Goal: Information Seeking & Learning: Find specific fact

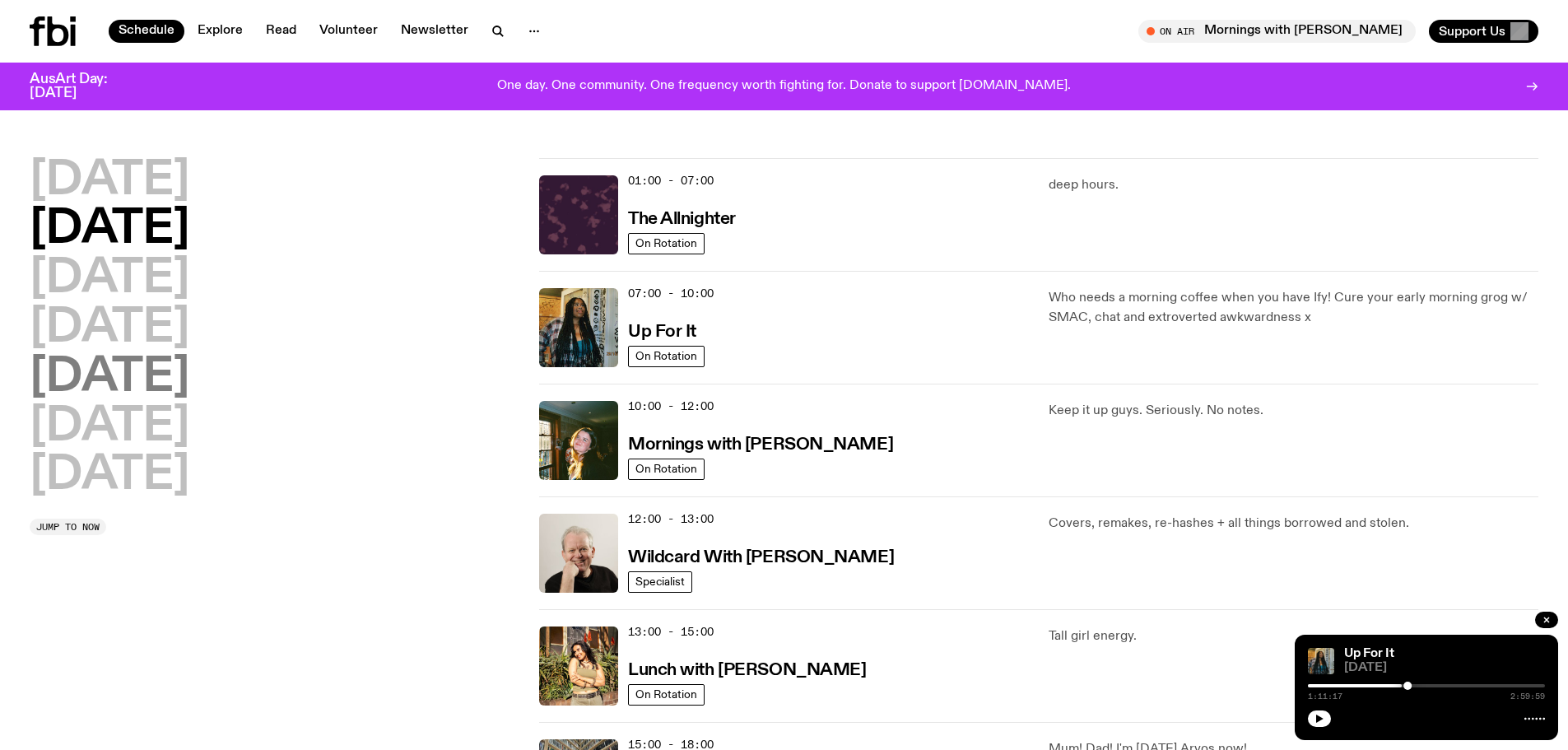
click at [130, 390] on h2 "[DATE]" at bounding box center [109, 377] width 159 height 47
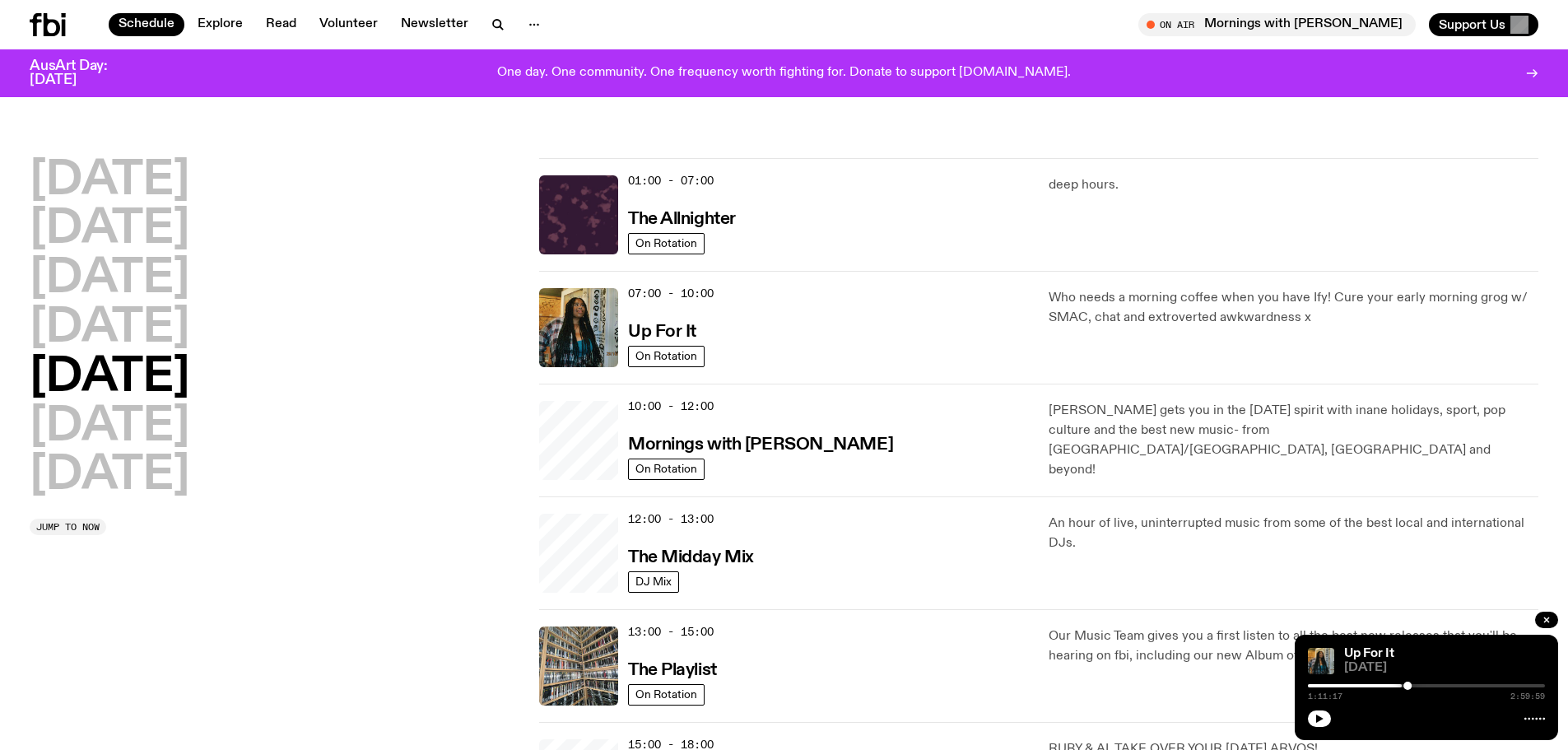
scroll to position [48, 0]
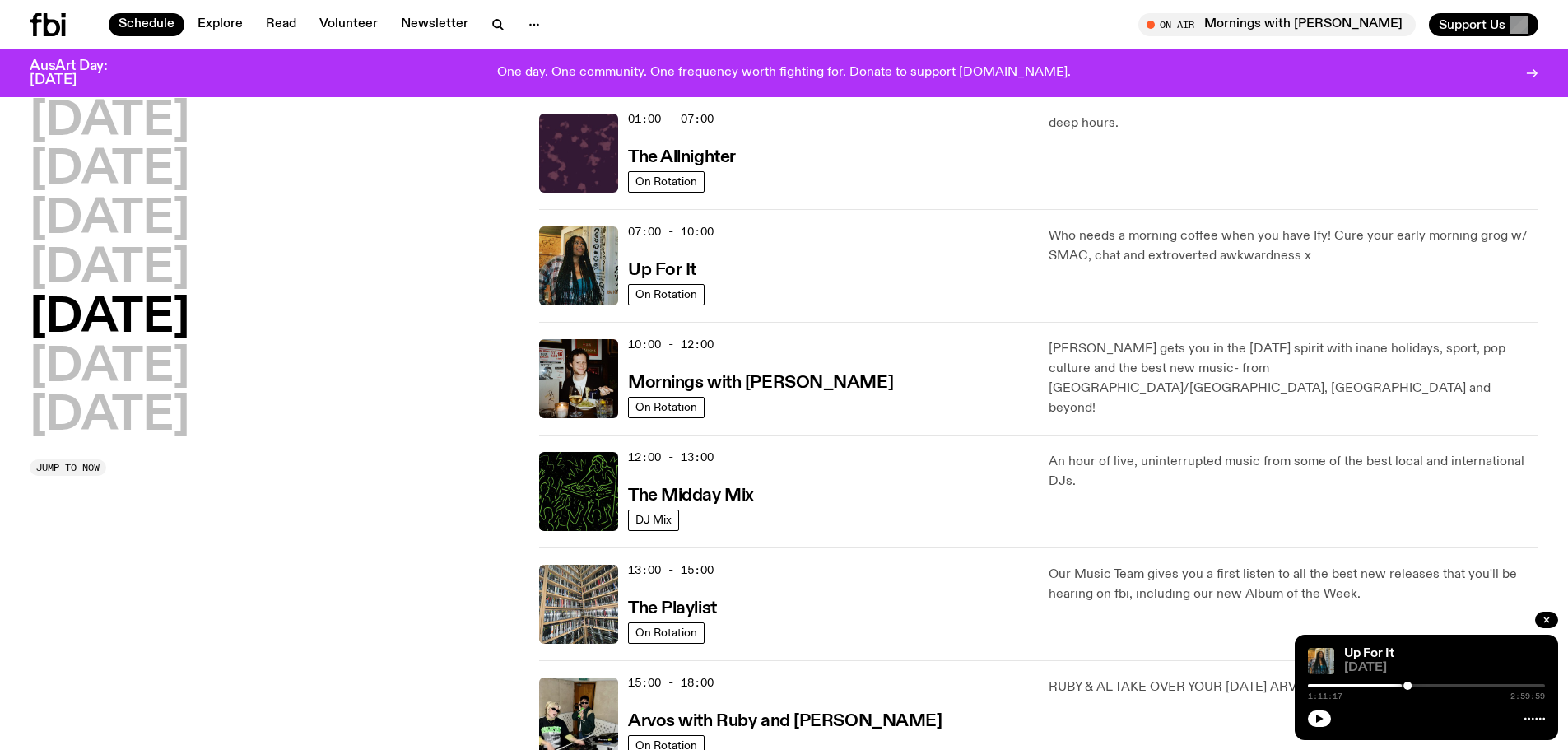
click at [434, 588] on div "[DATE] [DATE] [DATE] [DATE] [DATE] [DATE] [DATE] Jump to now" at bounding box center [274, 604] width 490 height 1015
click at [694, 352] on span "10:00 - 12:00" at bounding box center [671, 344] width 85 height 16
click at [732, 392] on h3 "Mornings with [PERSON_NAME]" at bounding box center [761, 382] width 265 height 17
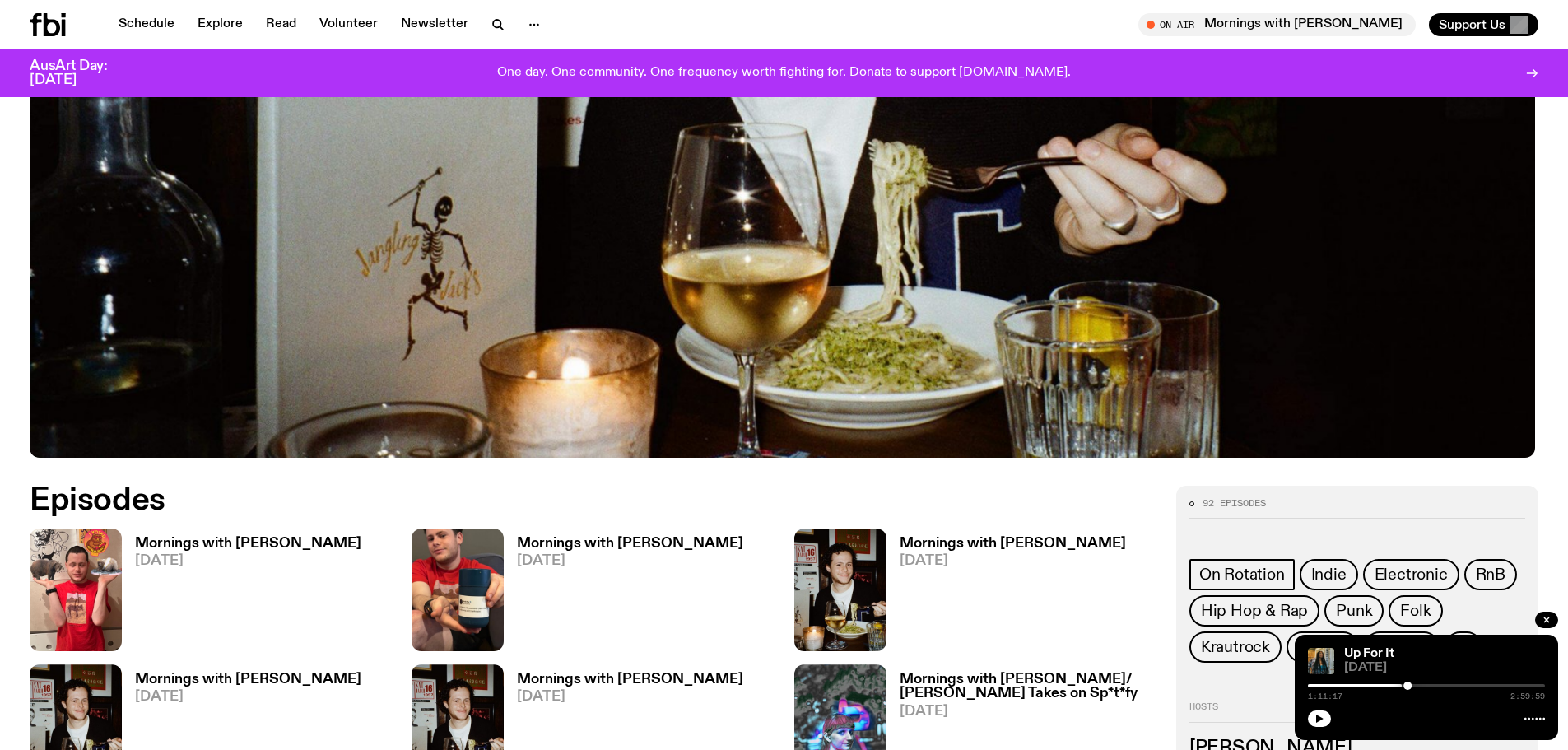
scroll to position [759, 0]
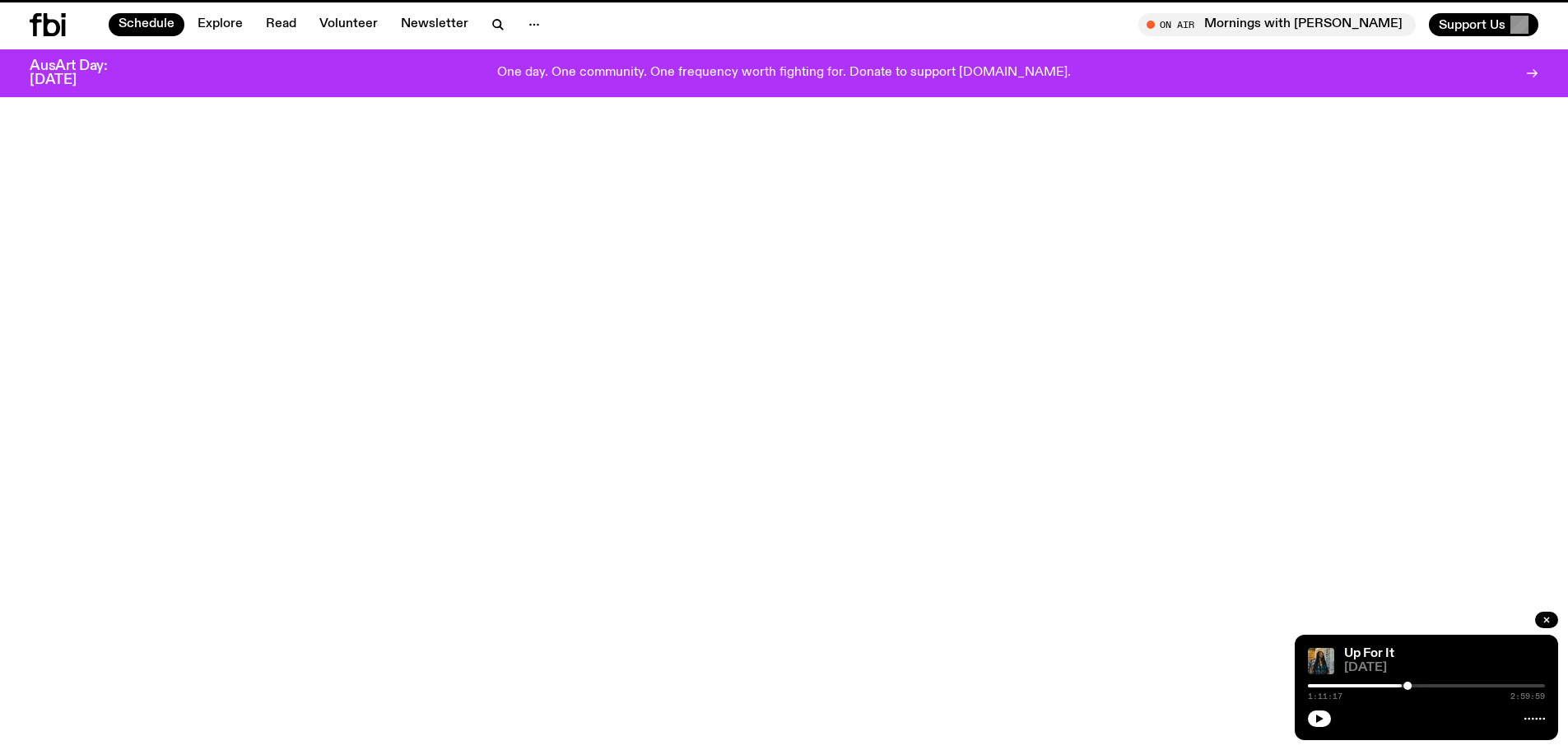
scroll to position [48, 0]
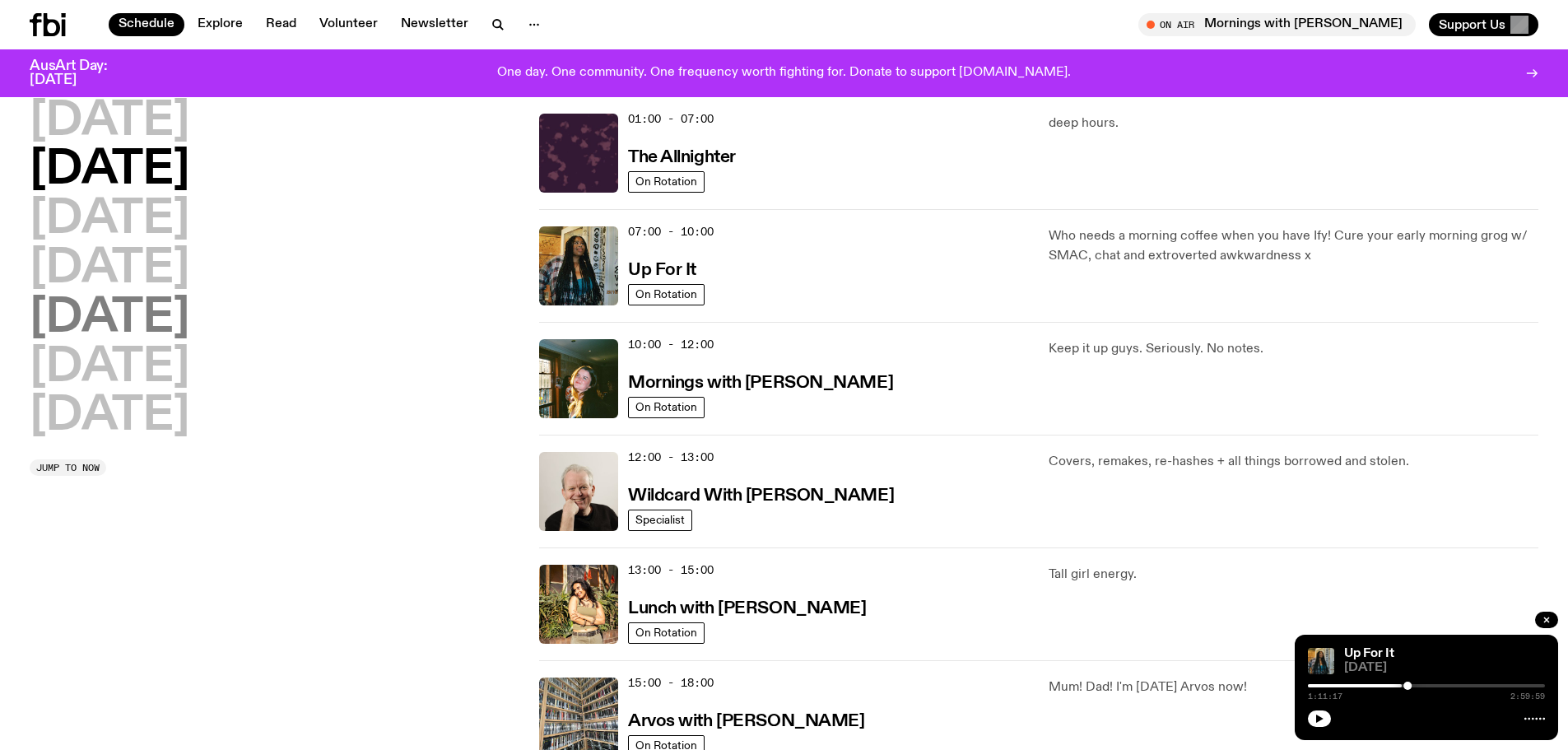
click at [136, 311] on h2 "[DATE]" at bounding box center [109, 319] width 159 height 47
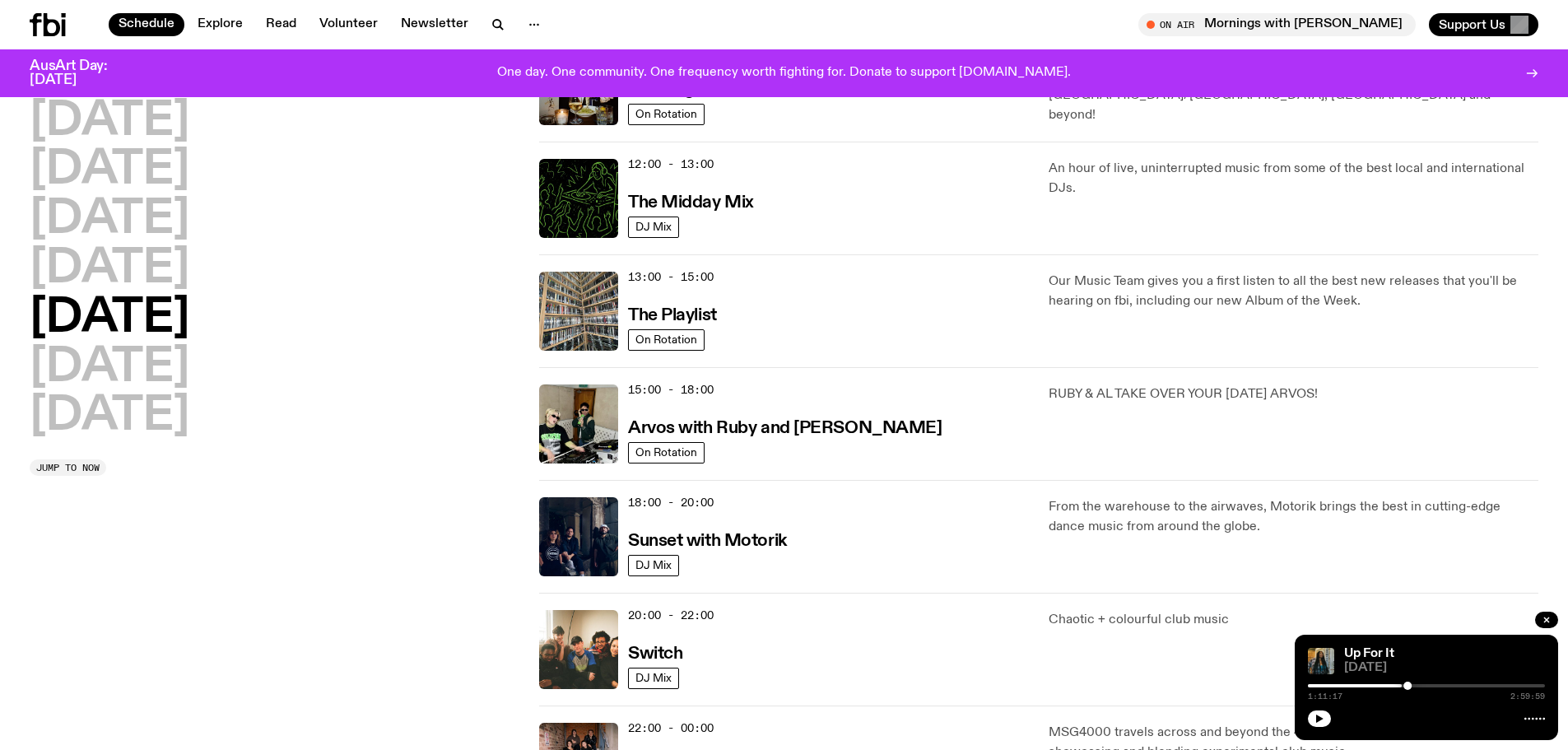
scroll to position [378, 0]
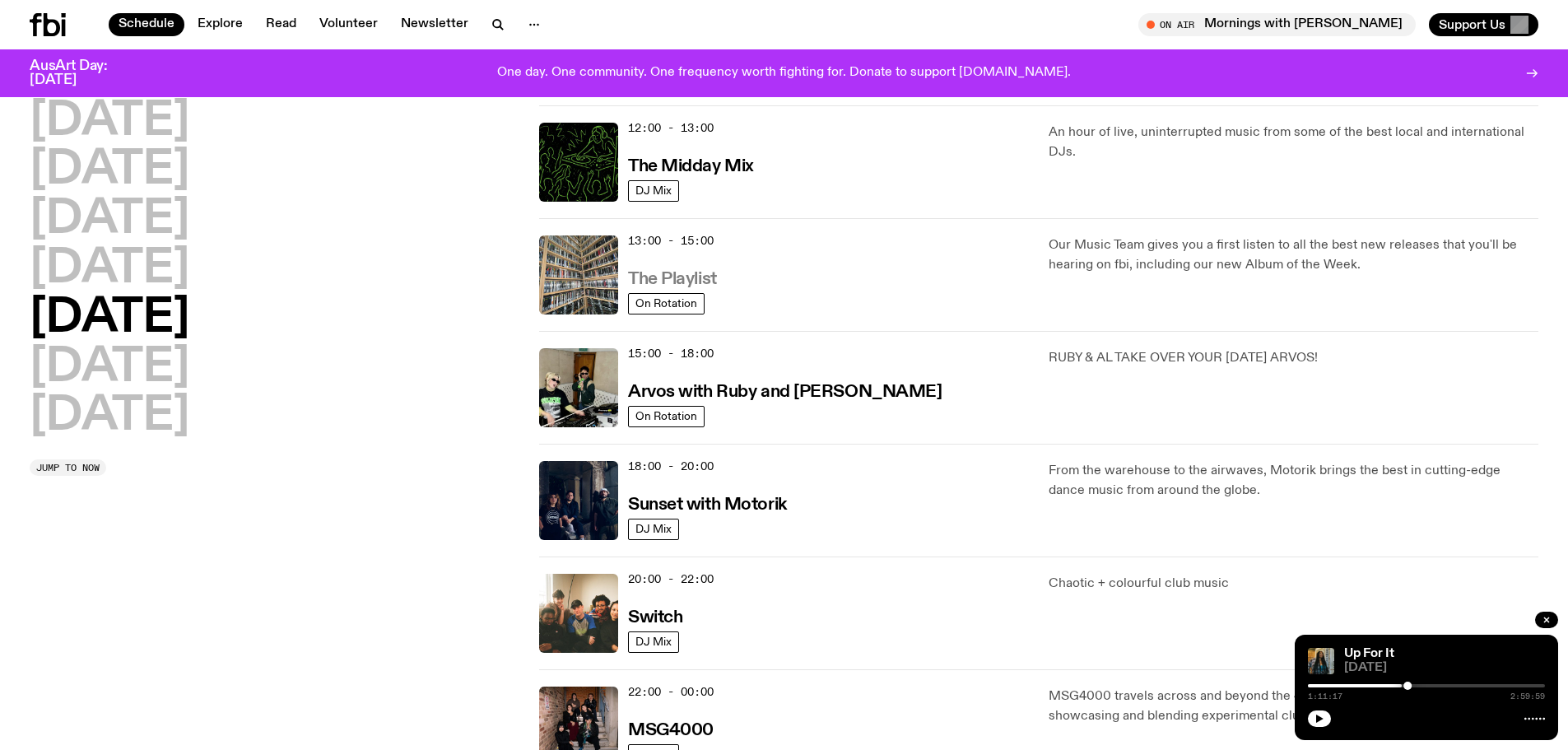
click at [704, 288] on h3 "The Playlist" at bounding box center [673, 279] width 89 height 17
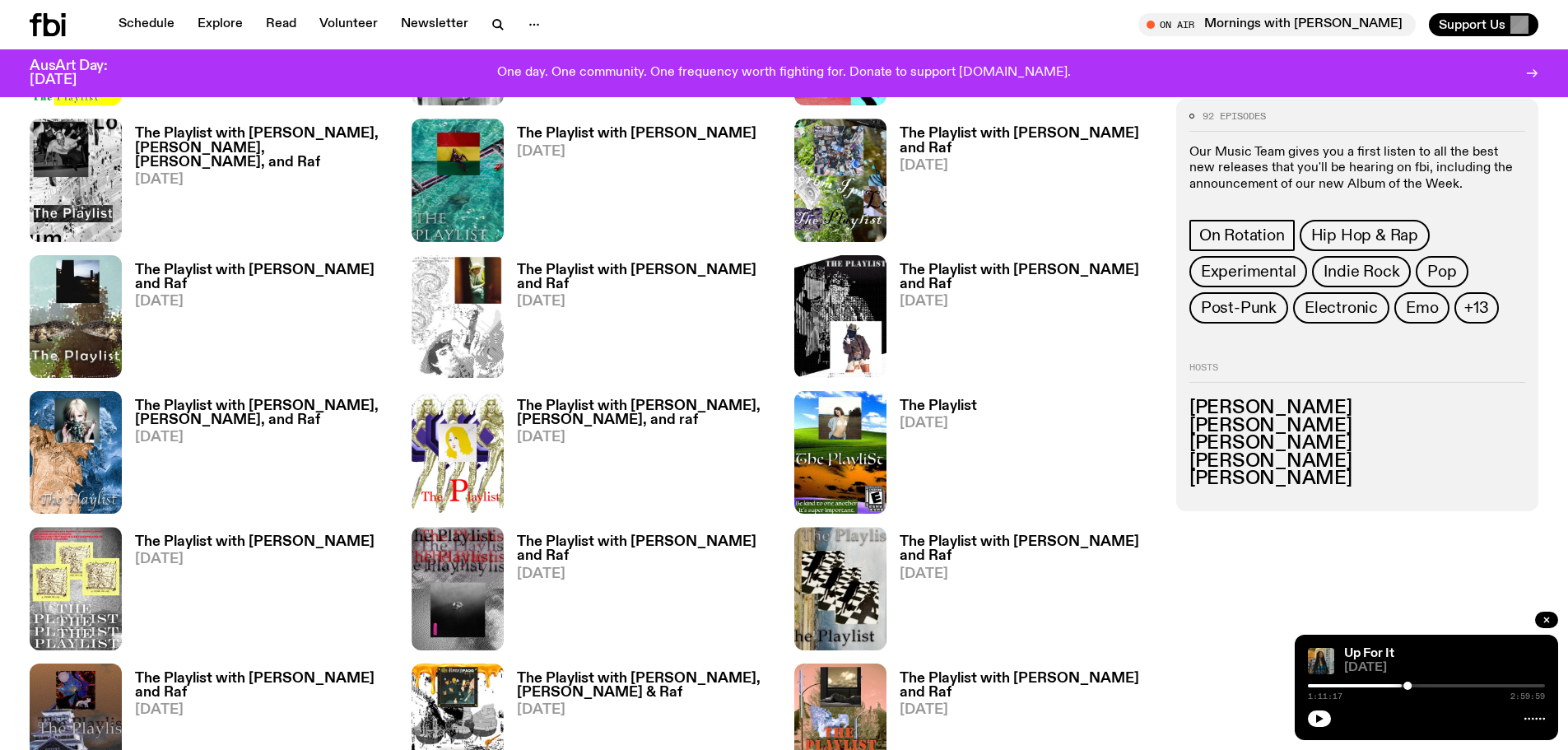
scroll to position [1303, 0]
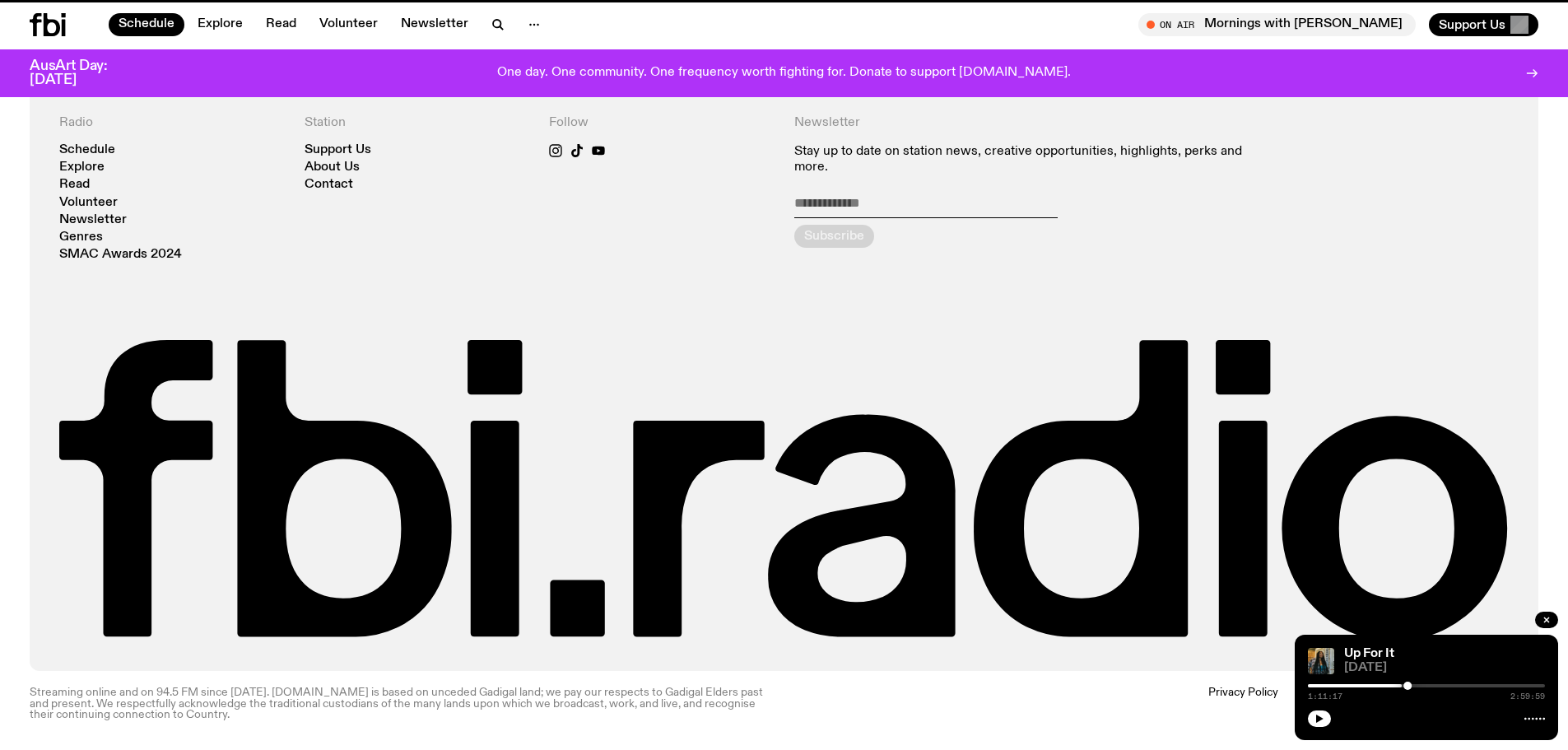
scroll to position [378, 0]
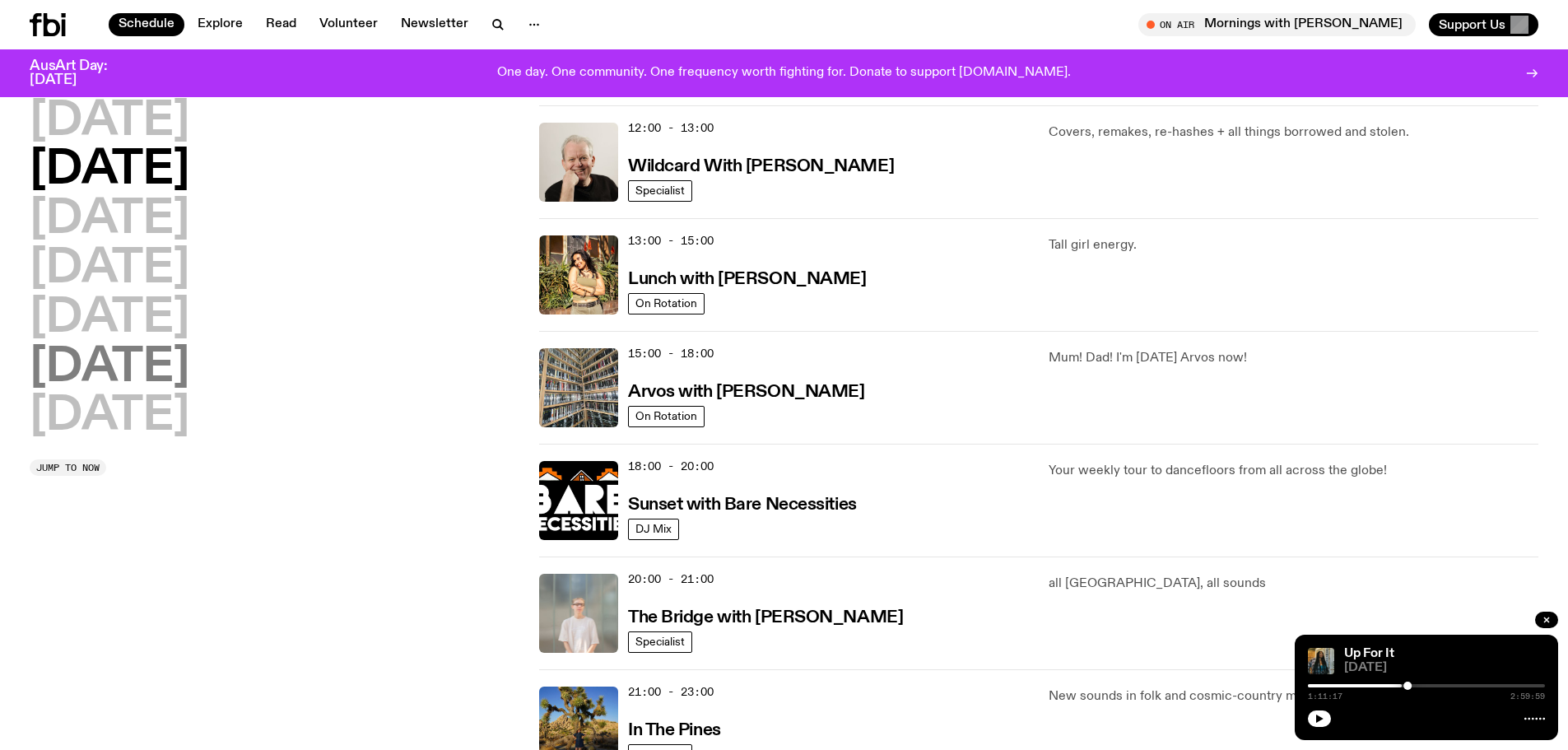
click at [164, 366] on h2 "[DATE]" at bounding box center [109, 367] width 159 height 47
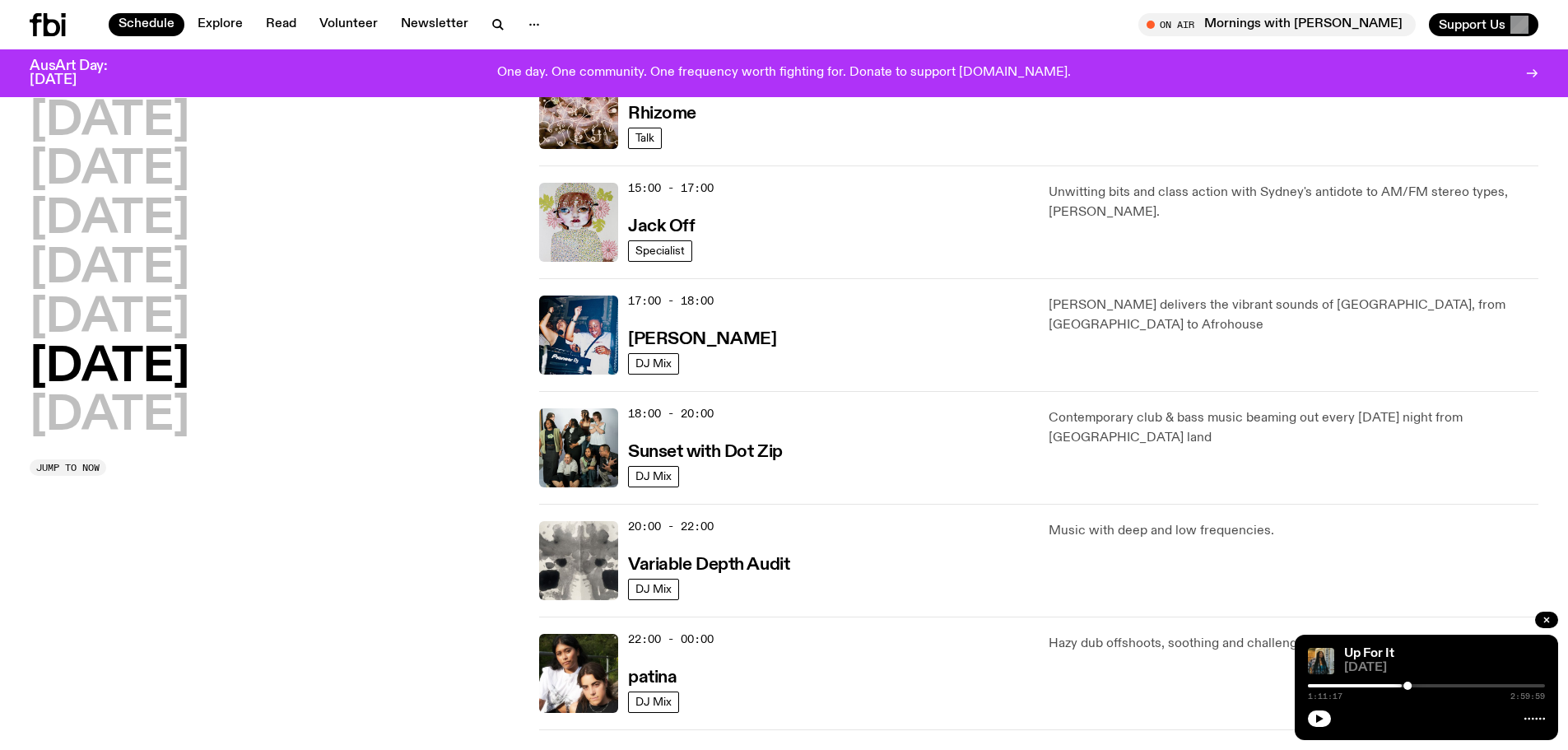
scroll to position [816, 0]
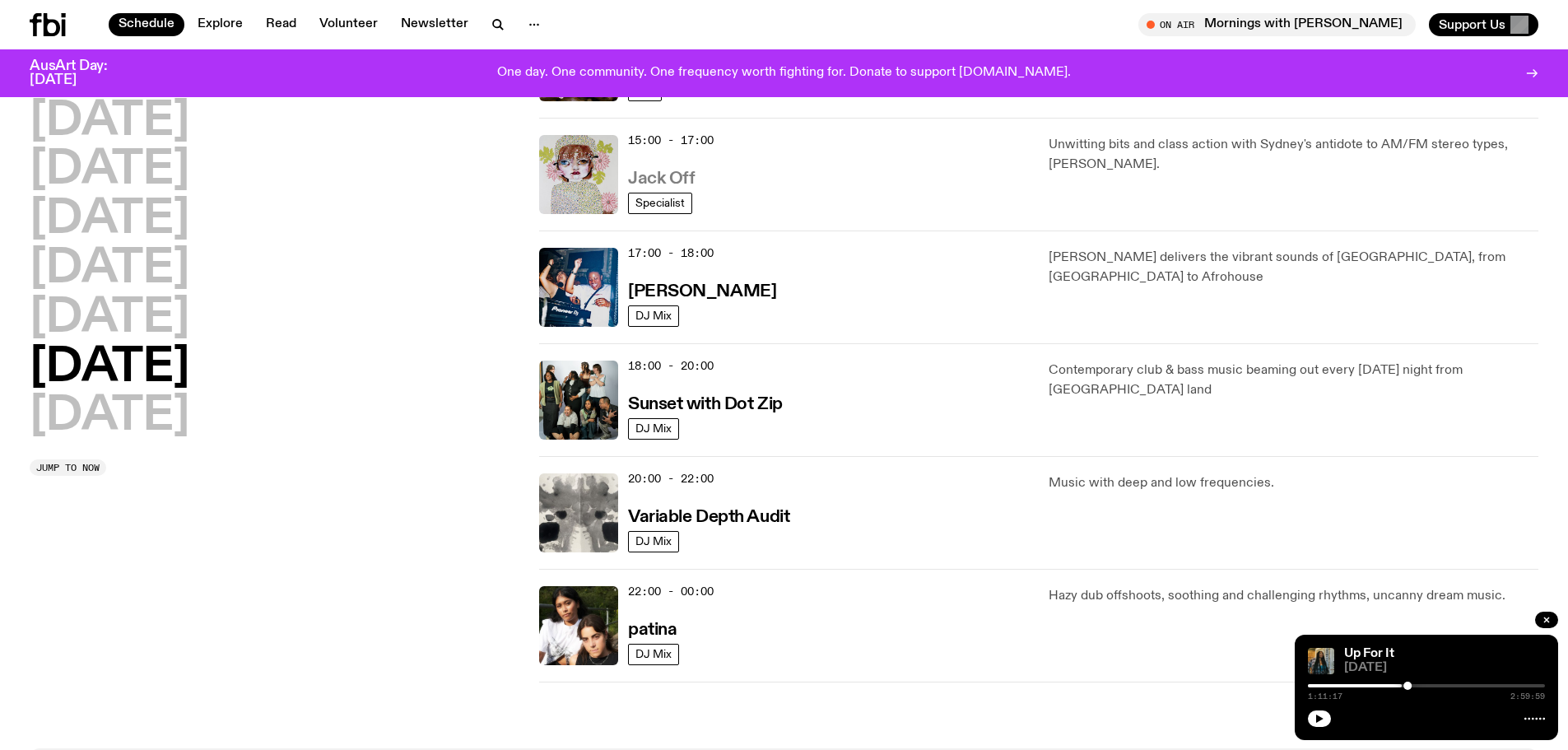
click at [676, 188] on h3 "Jack Off" at bounding box center [661, 178] width 66 height 17
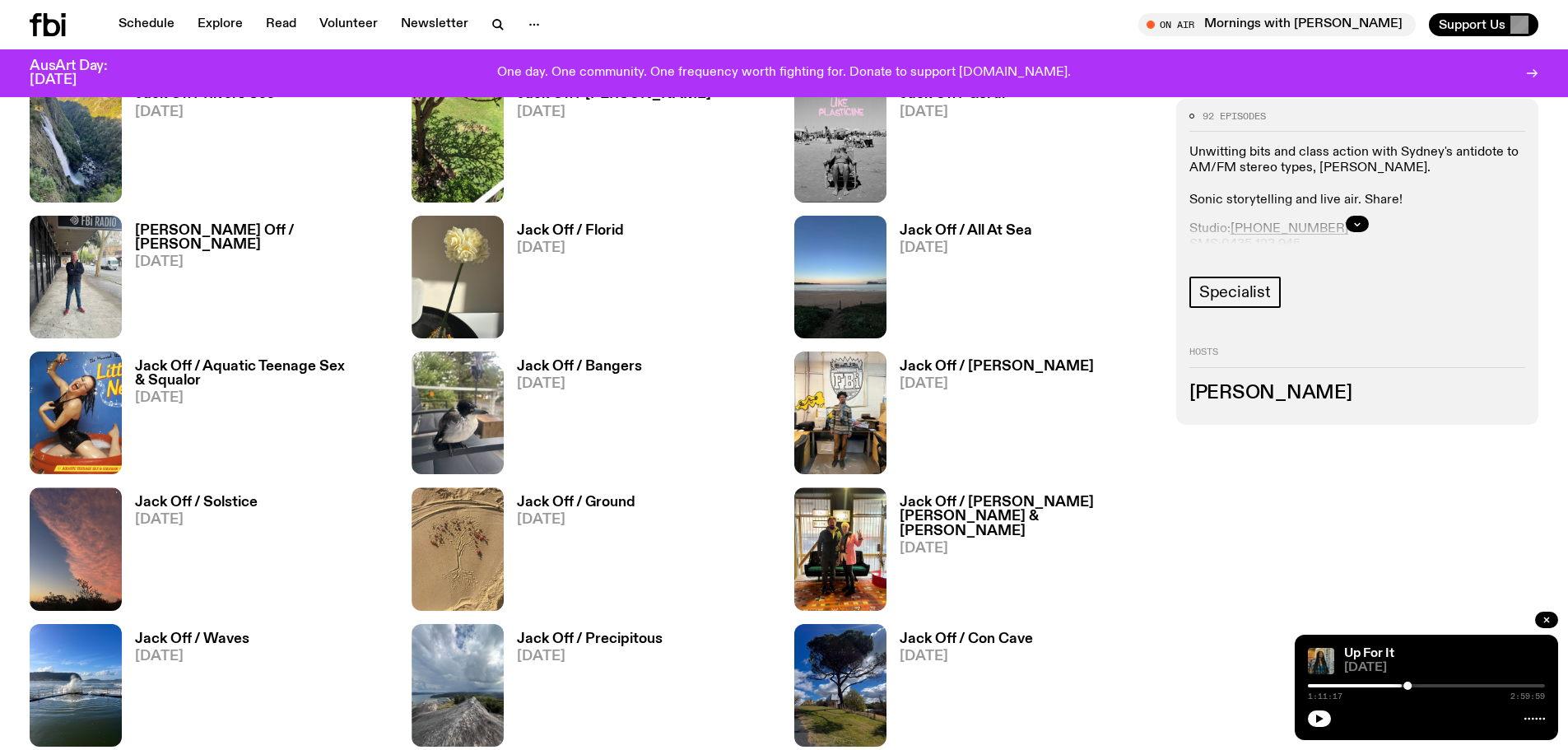
scroll to position [1275, 0]
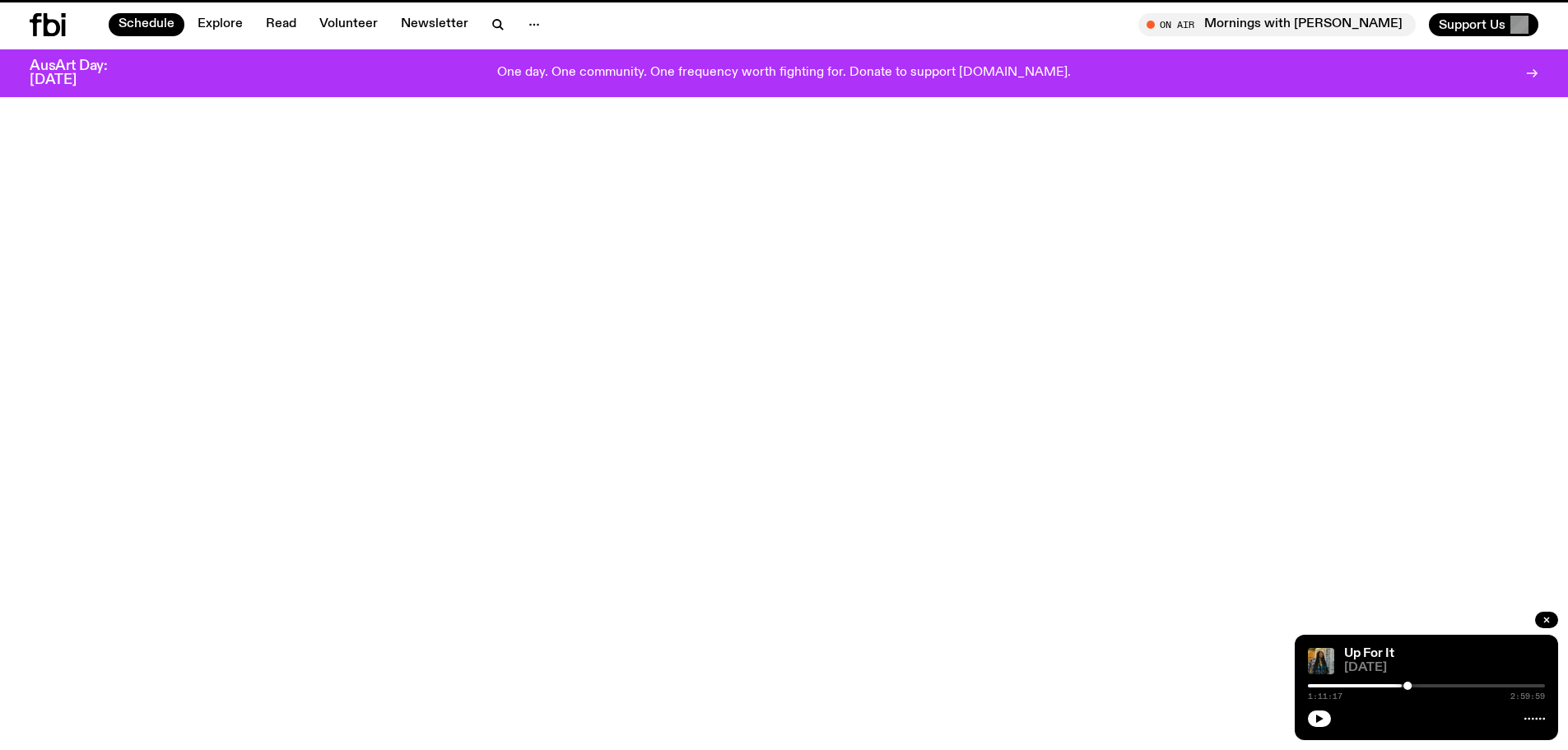
scroll to position [816, 0]
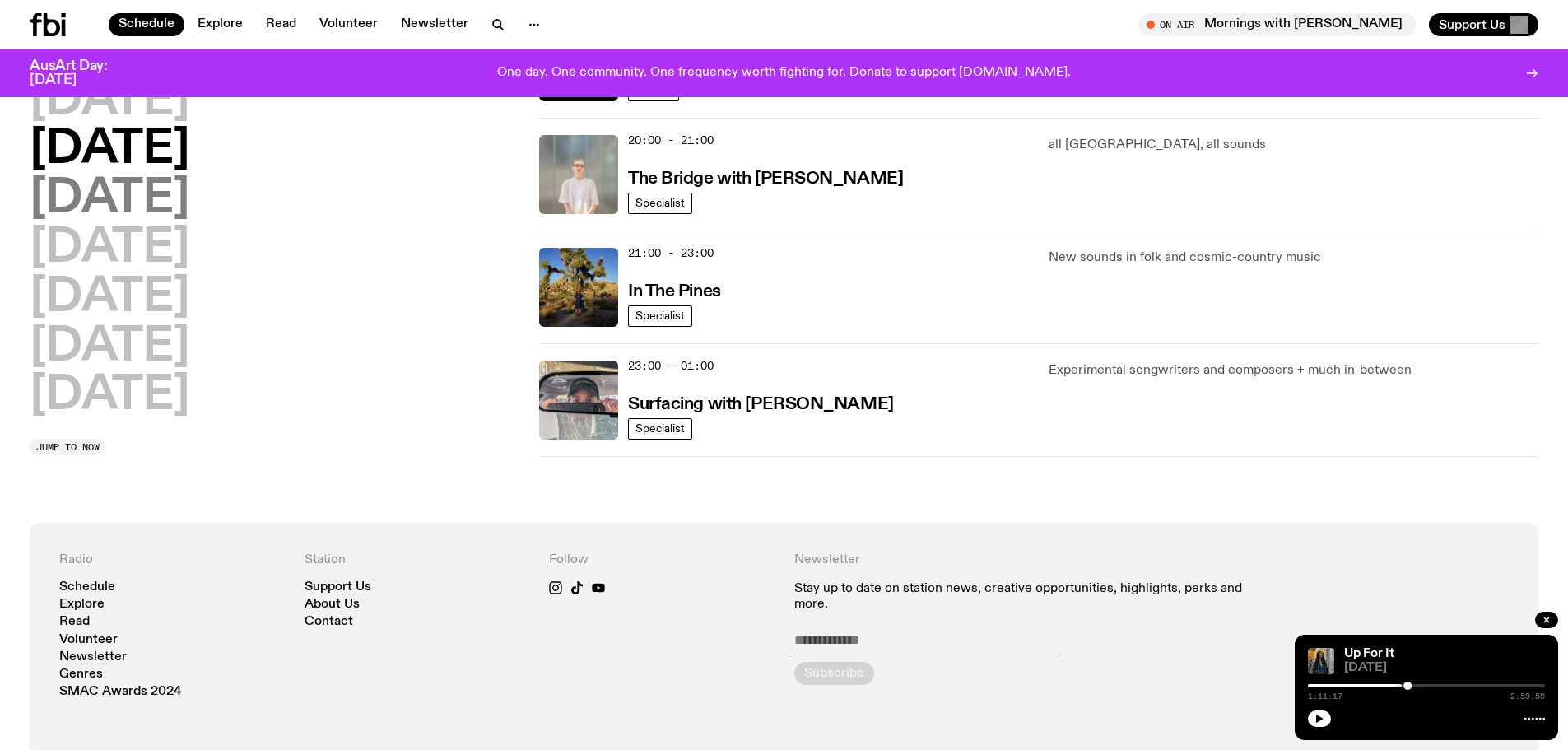
click at [176, 223] on h2 "[DATE]" at bounding box center [109, 199] width 159 height 47
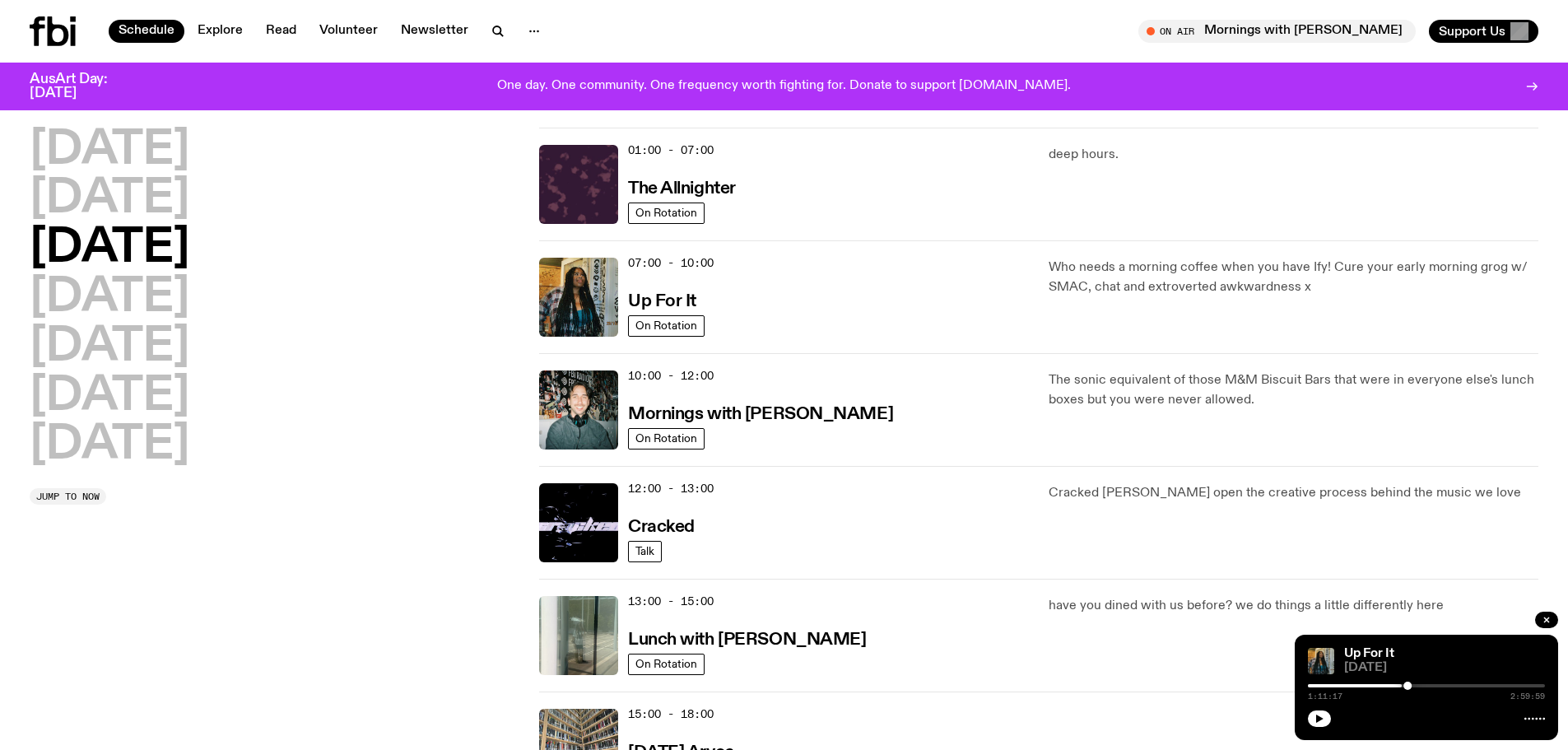
scroll to position [0, 0]
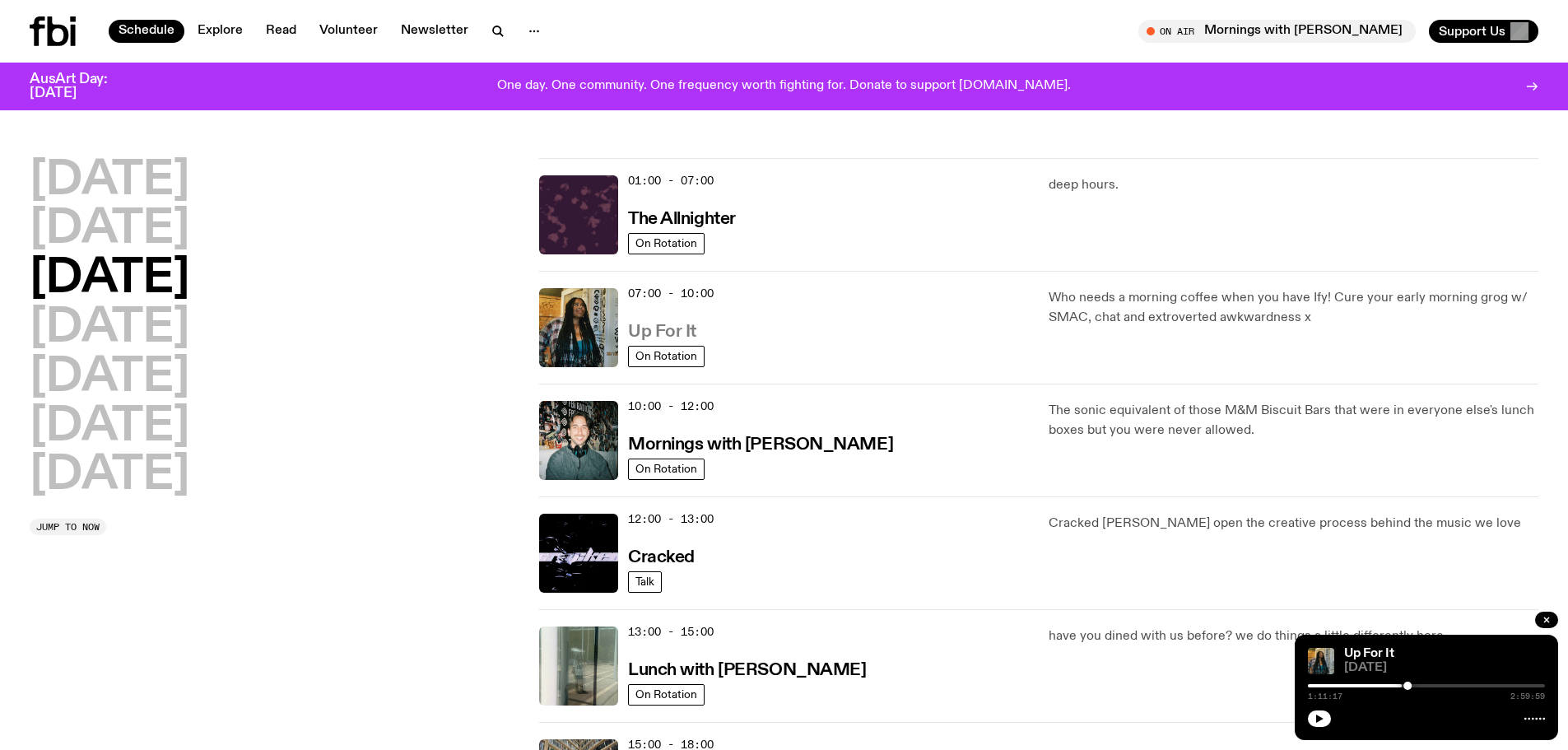
click at [686, 339] on h3 "Up For It" at bounding box center [662, 331] width 68 height 17
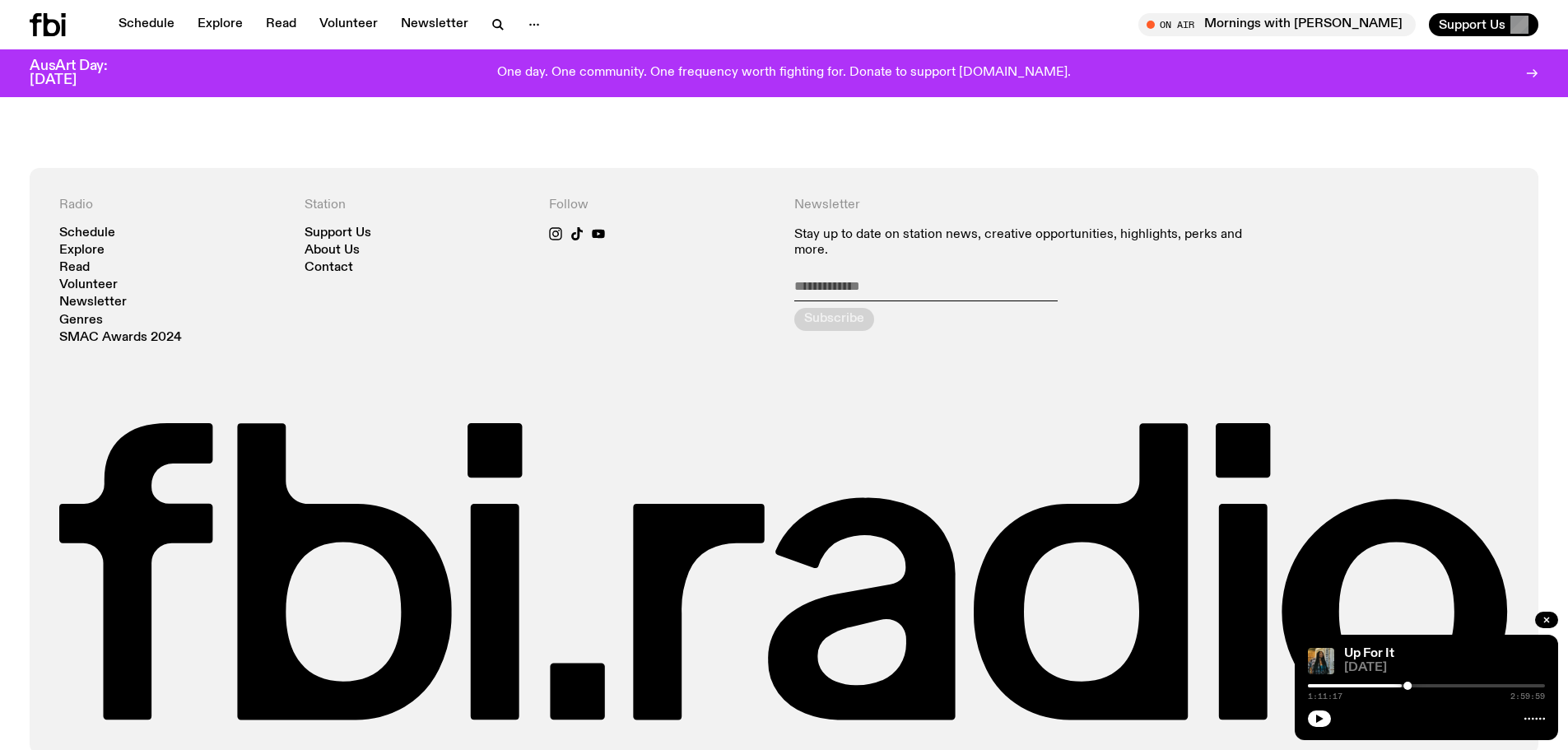
scroll to position [2366, 0]
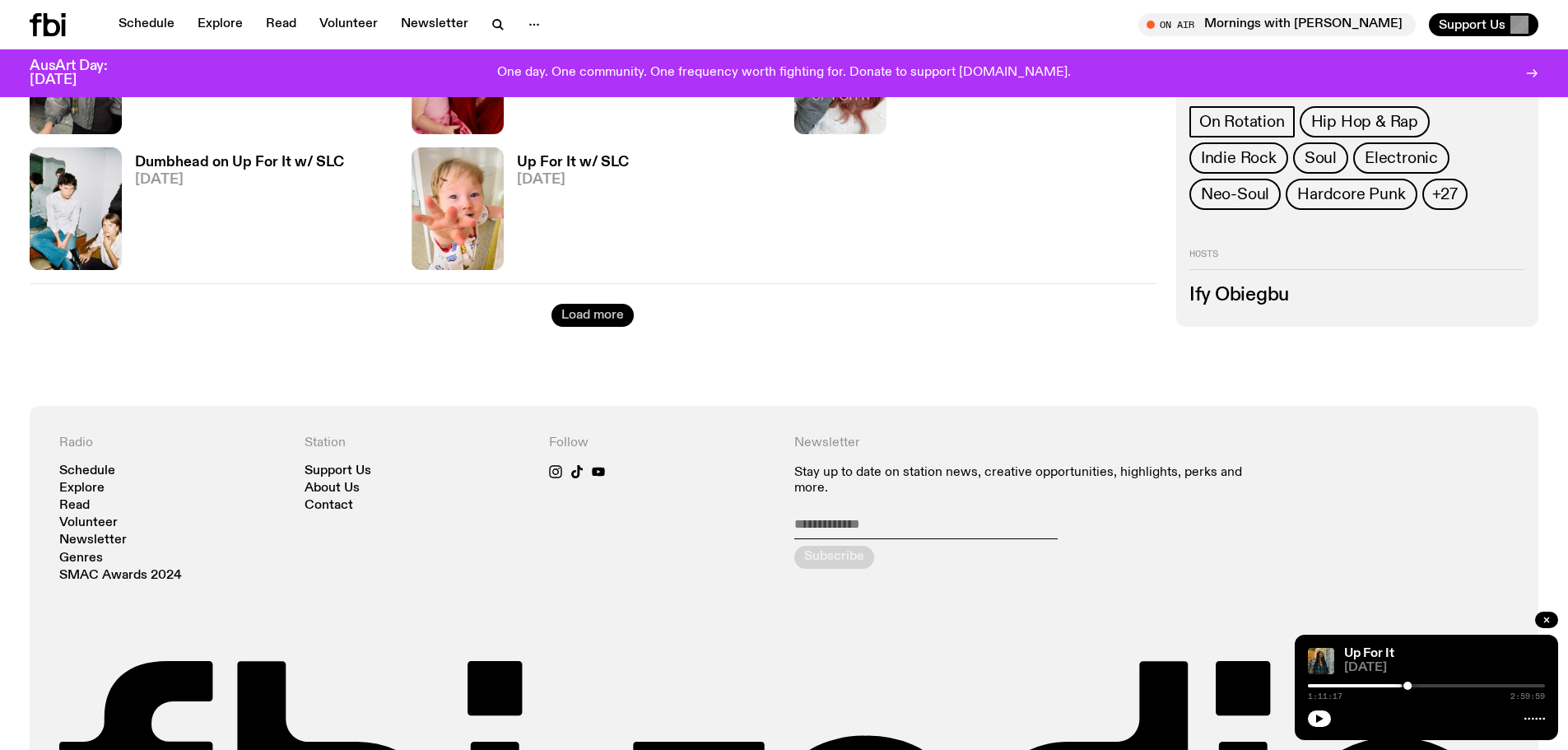
click at [605, 327] on button "Load more" at bounding box center [592, 315] width 82 height 23
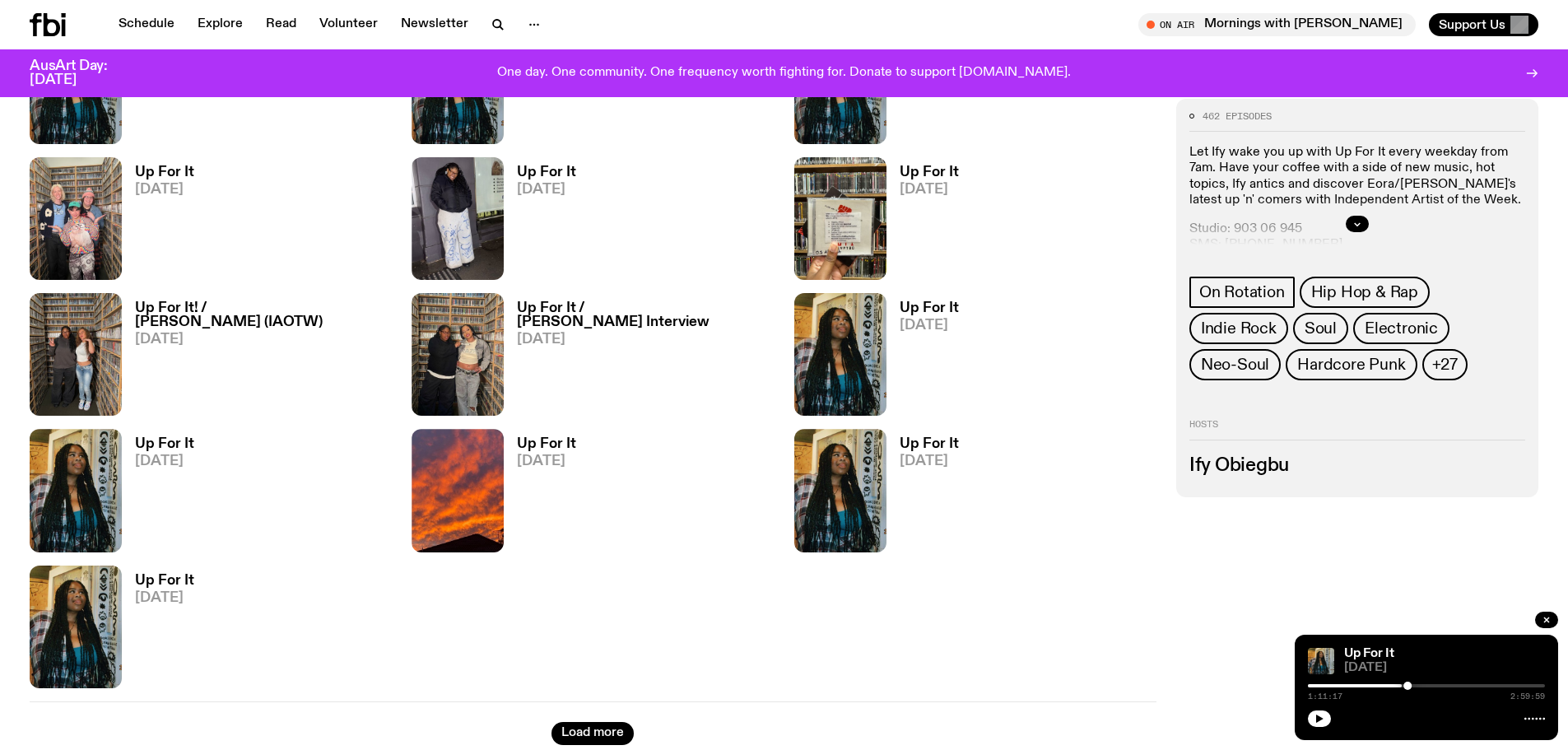
scroll to position [3334, 0]
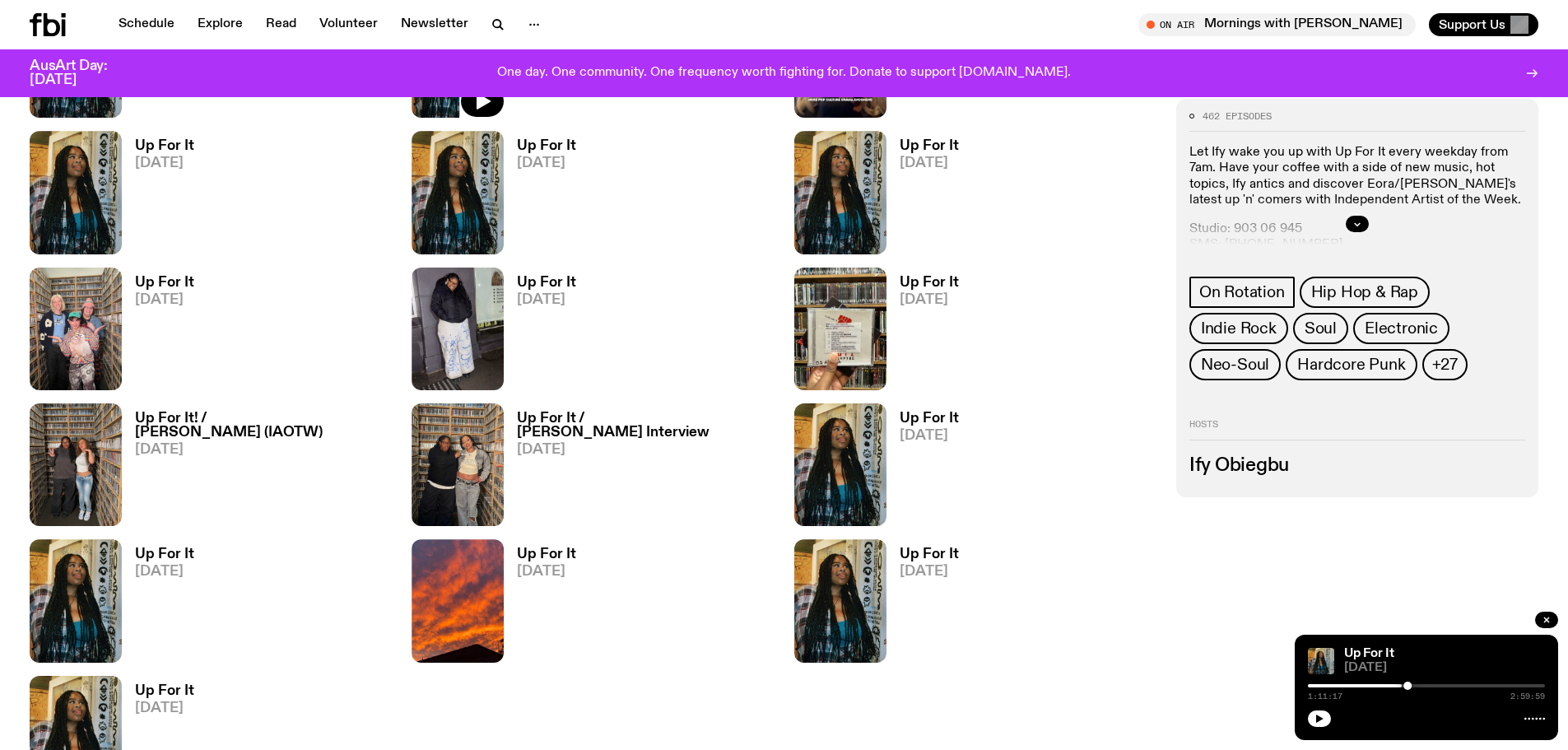
click at [545, 35] on span "[DATE]" at bounding box center [546, 28] width 59 height 14
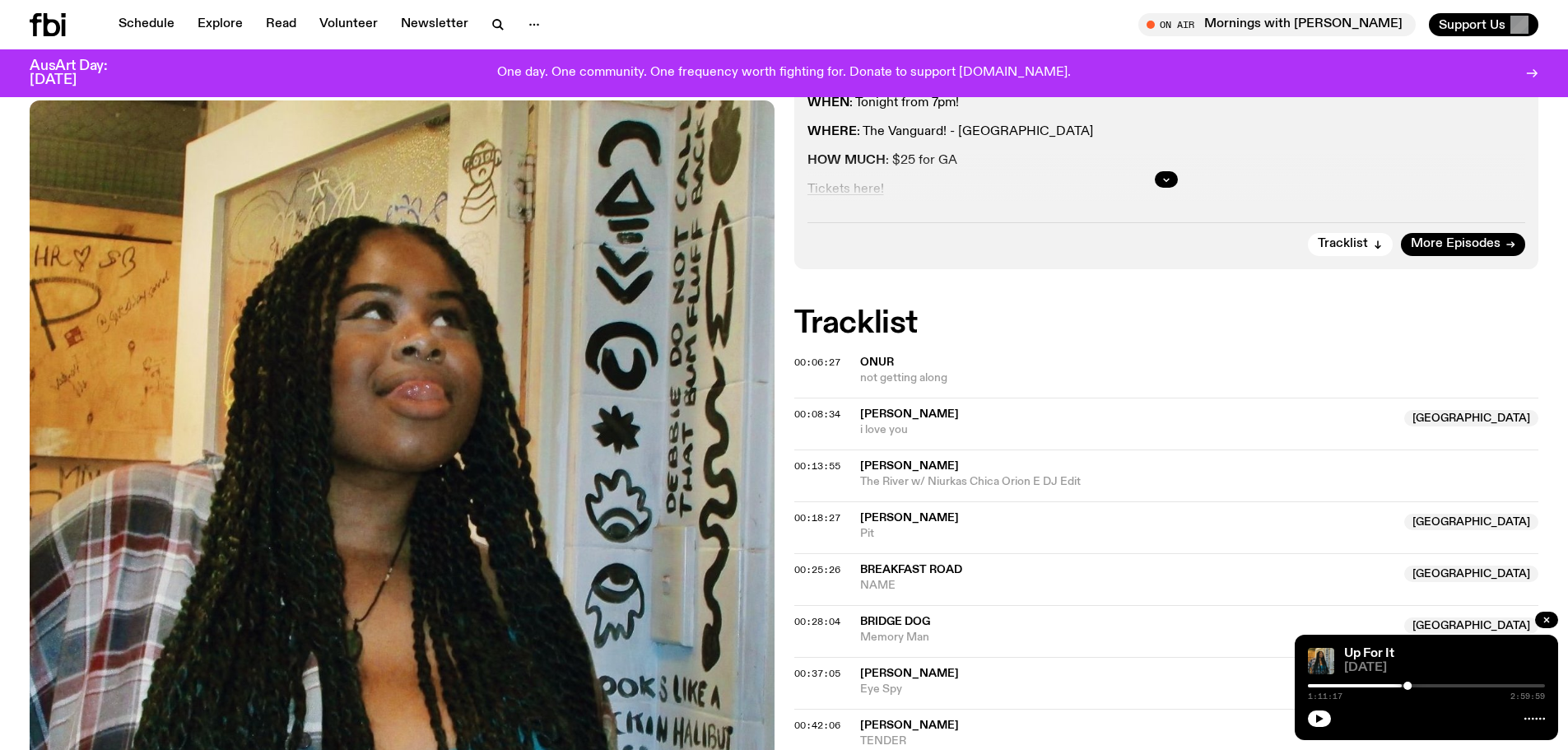
scroll to position [428, 0]
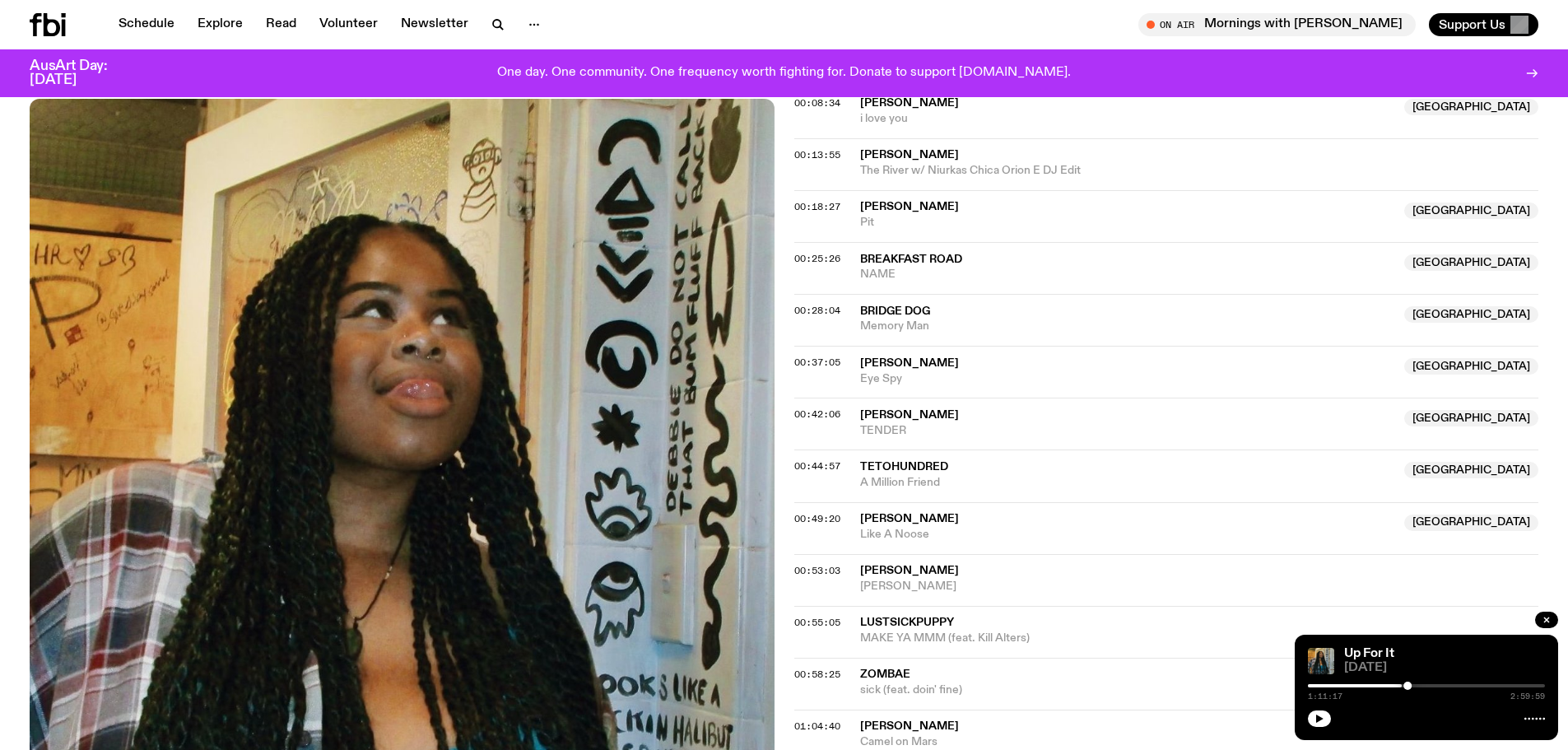
scroll to position [755, 0]
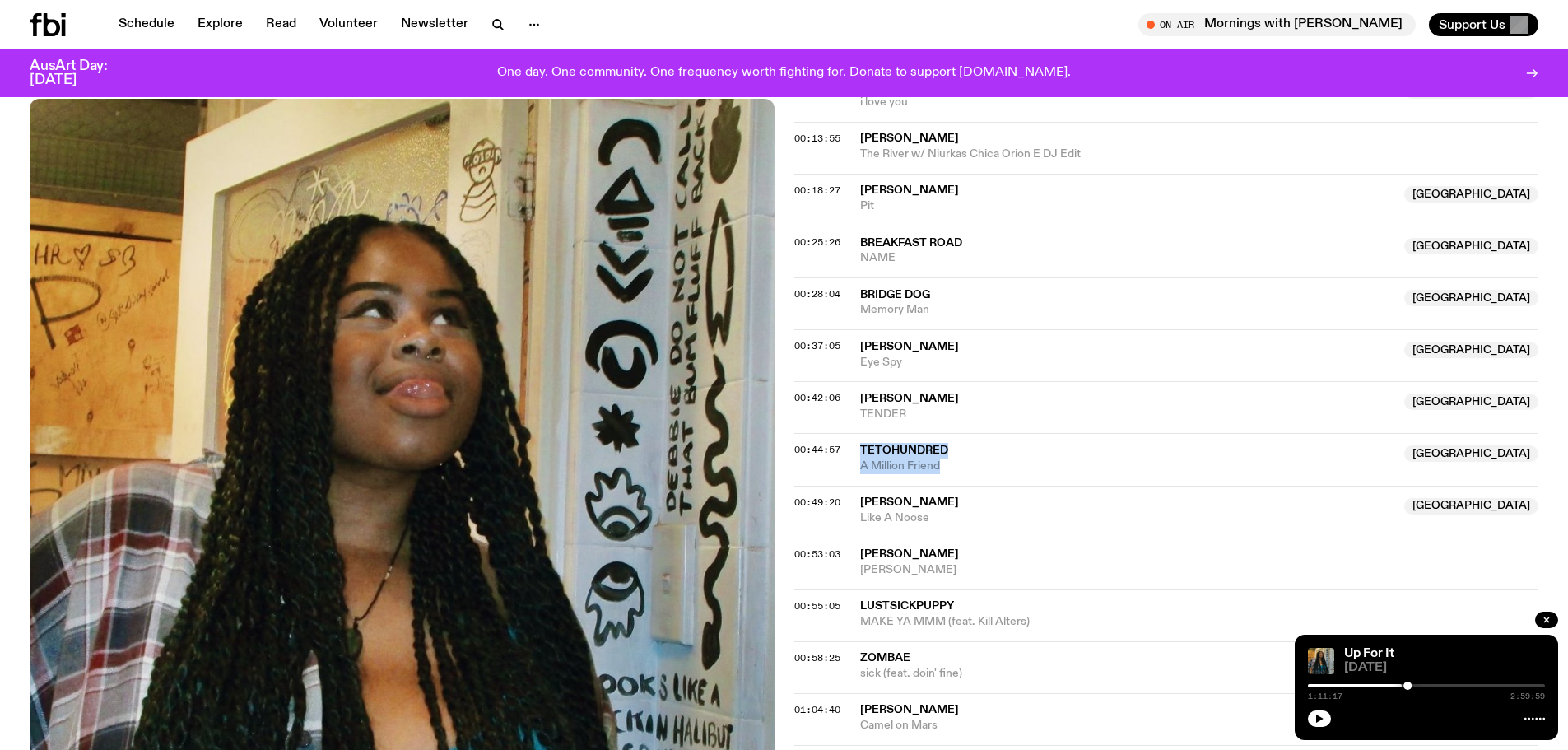
drag, startPoint x: 861, startPoint y: 487, endPoint x: 959, endPoint y: 505, distance: 99.6
click at [959, 485] on div "00:44:57 tetohundred Australia A Million Friend Australia" at bounding box center [1167, 458] width 745 height 51
copy div "tetohundred Australia A Million Friend"
drag, startPoint x: 929, startPoint y: 459, endPoint x: 866, endPoint y: 432, distance: 68.5
click at [866, 422] on div "[PERSON_NAME] Australia TENDER" at bounding box center [1127, 407] width 536 height 32
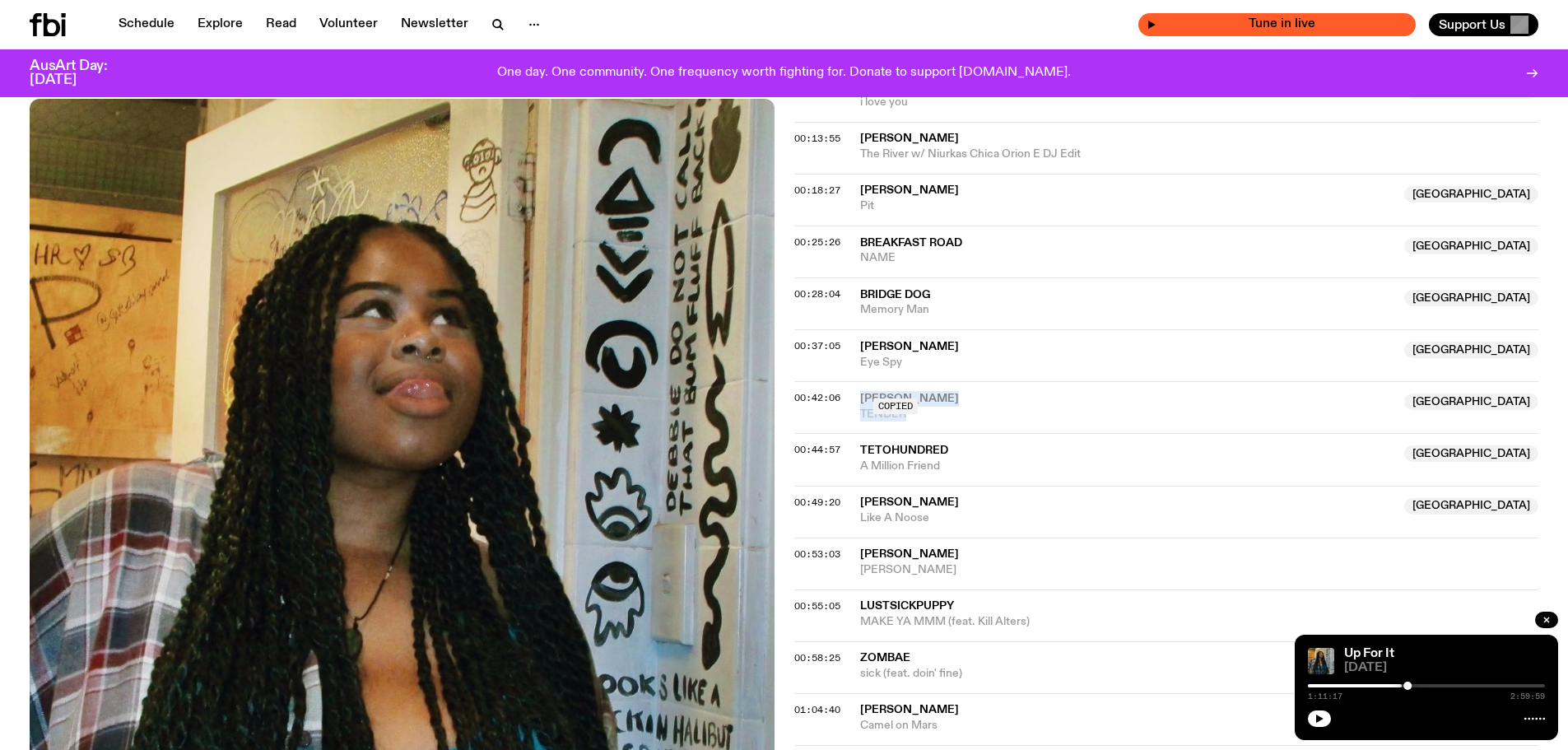
copy div "[PERSON_NAME] Australia TENDER"
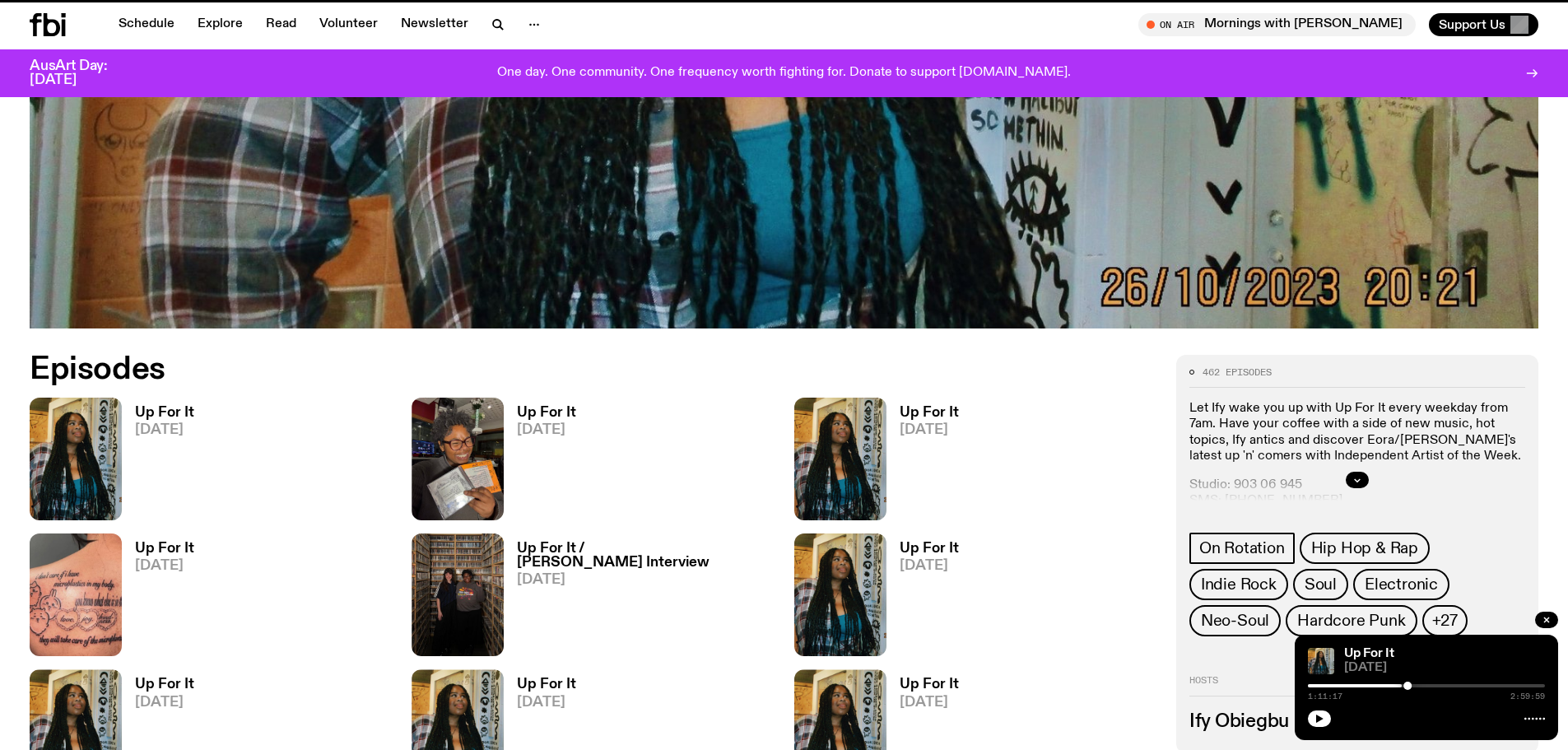
scroll to position [3334, 0]
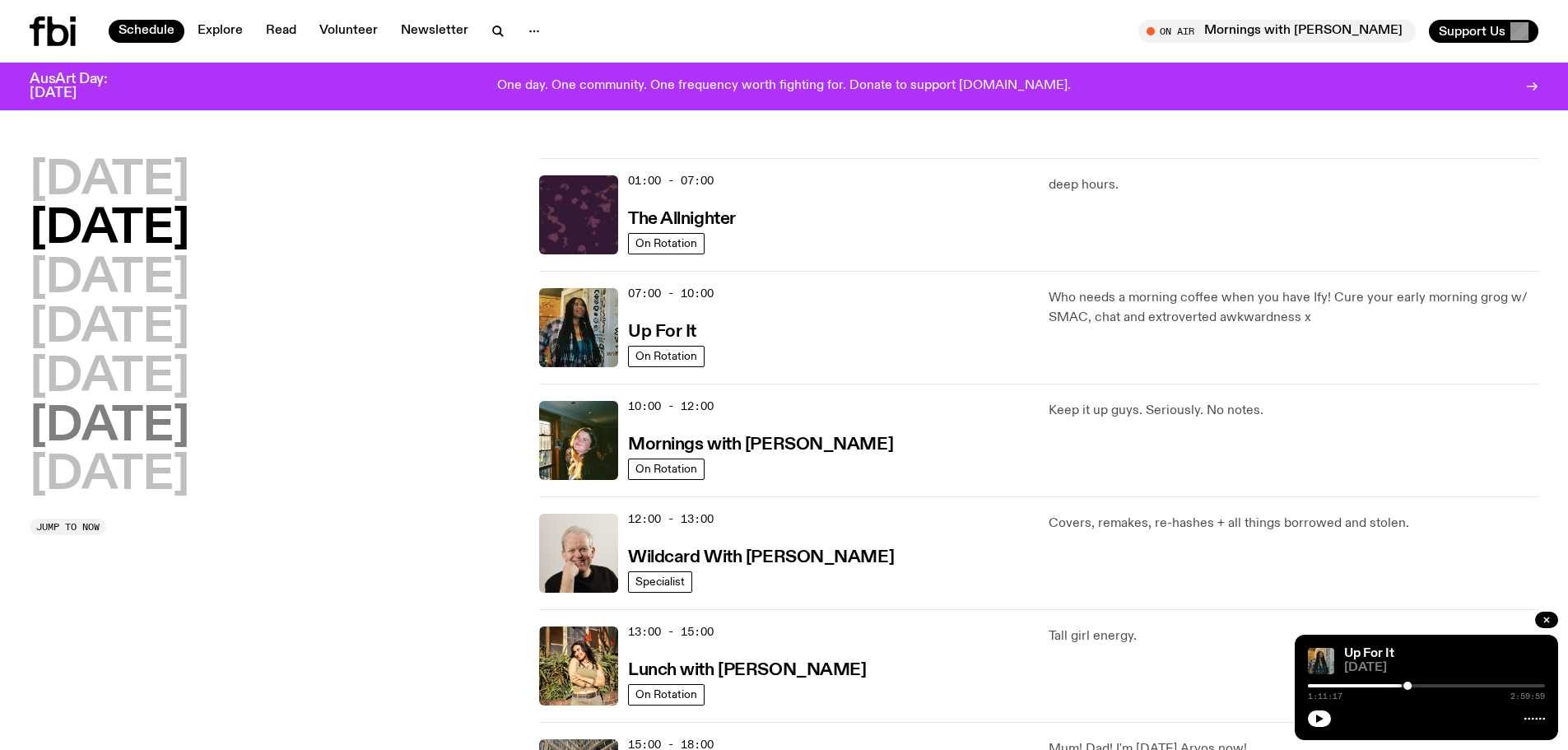
click at [163, 425] on h2 "[DATE]" at bounding box center [109, 426] width 159 height 47
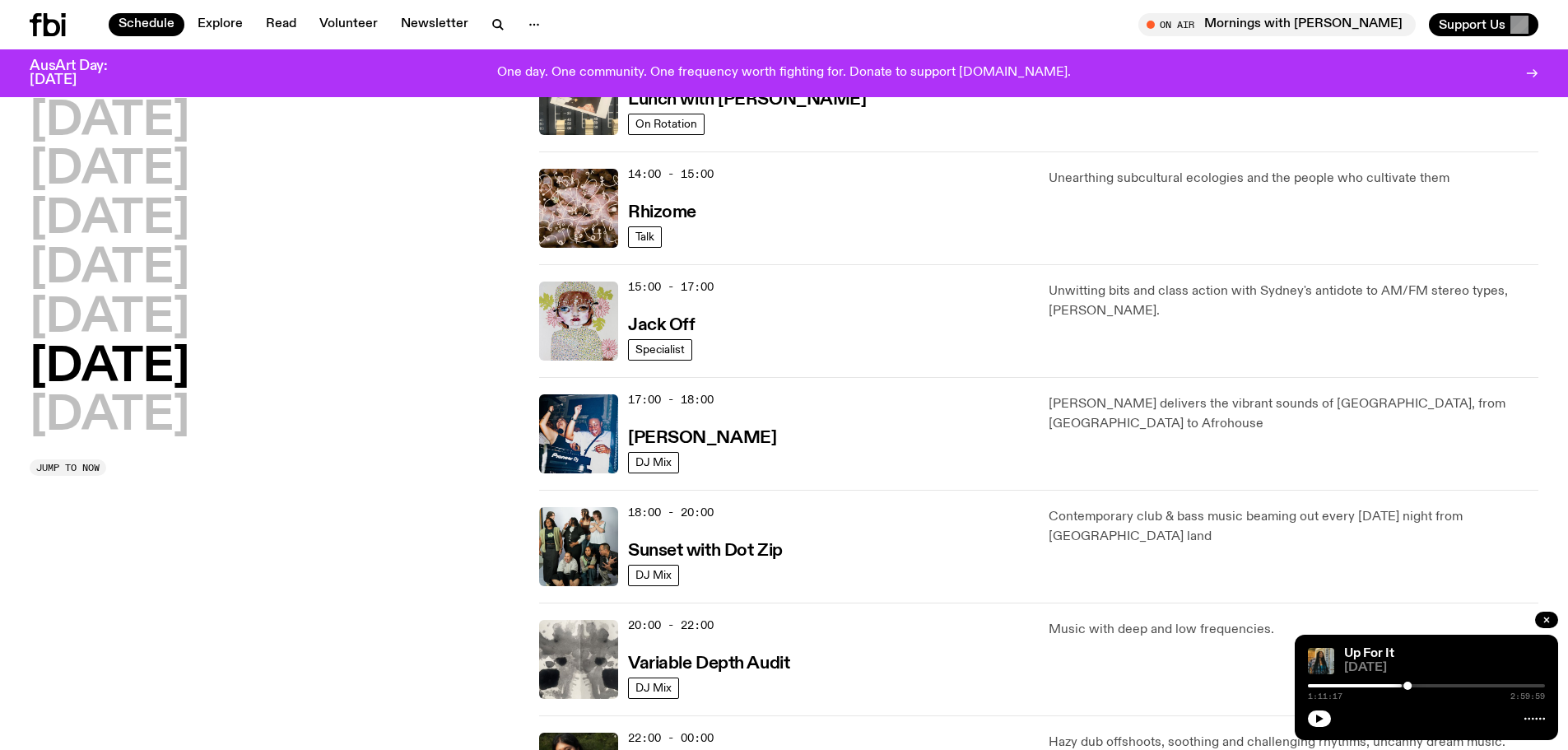
scroll to position [706, 0]
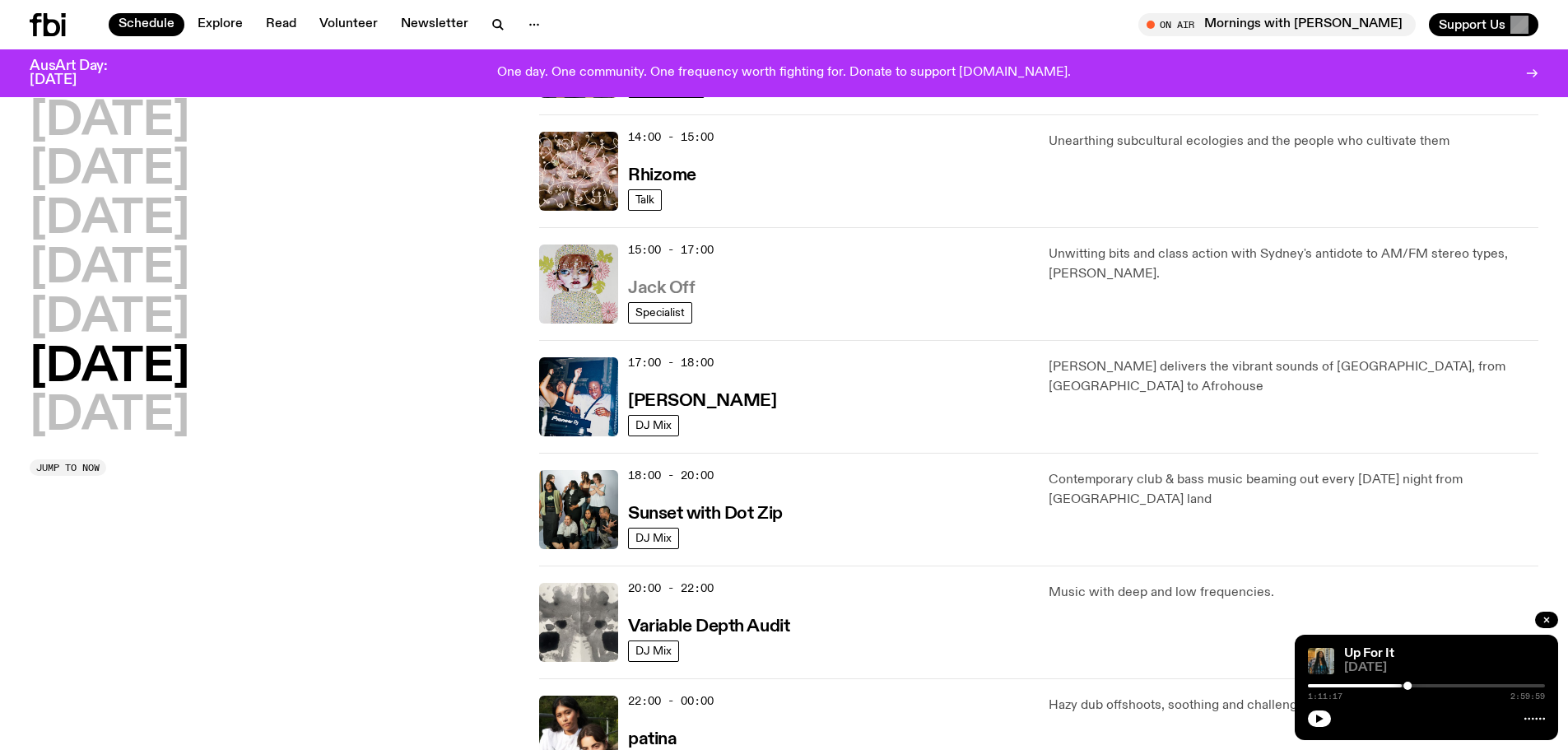
click at [667, 297] on h3 "Jack Off" at bounding box center [661, 288] width 66 height 17
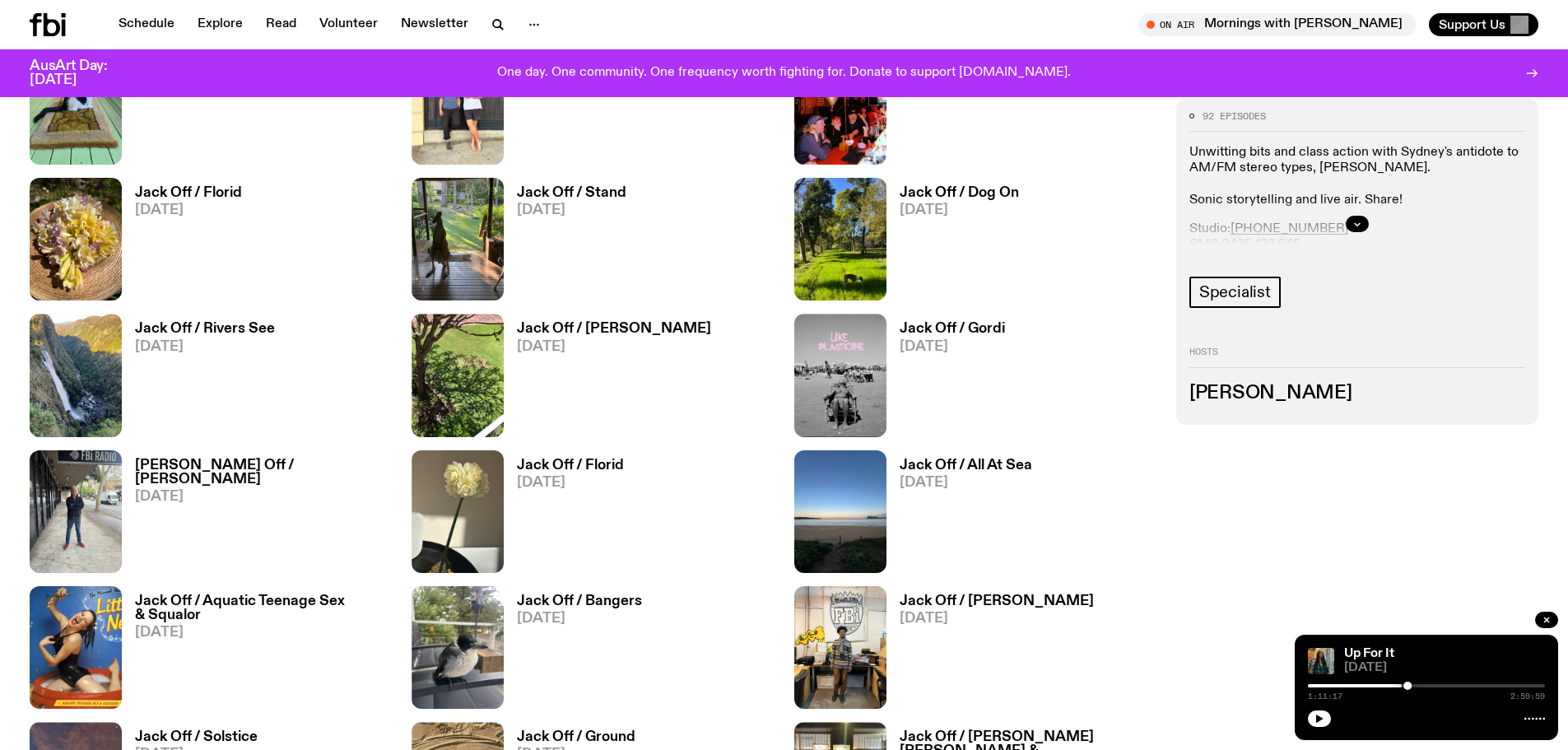
scroll to position [1088, 0]
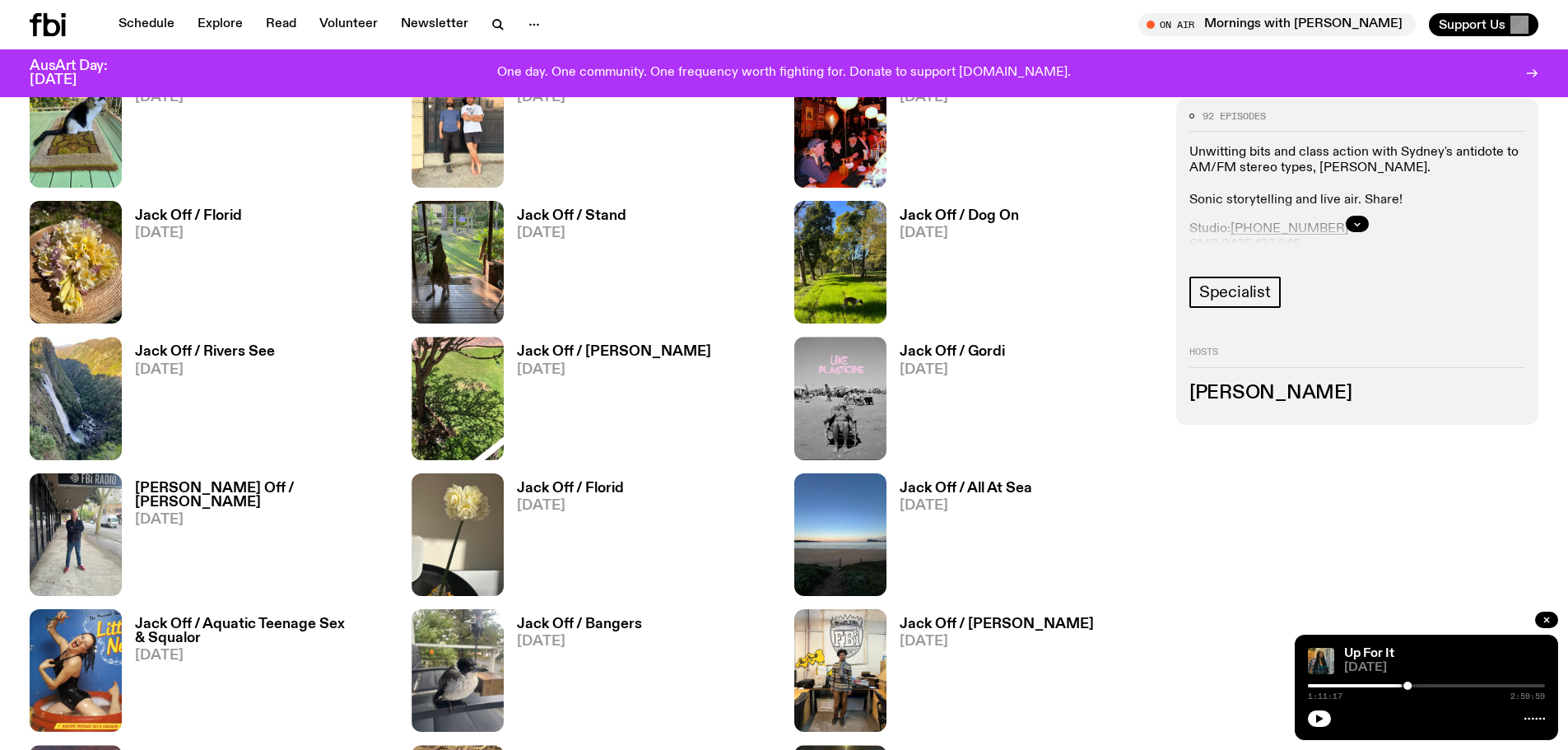
click at [577, 359] on h3 "Jack Off / [PERSON_NAME]" at bounding box center [614, 351] width 194 height 14
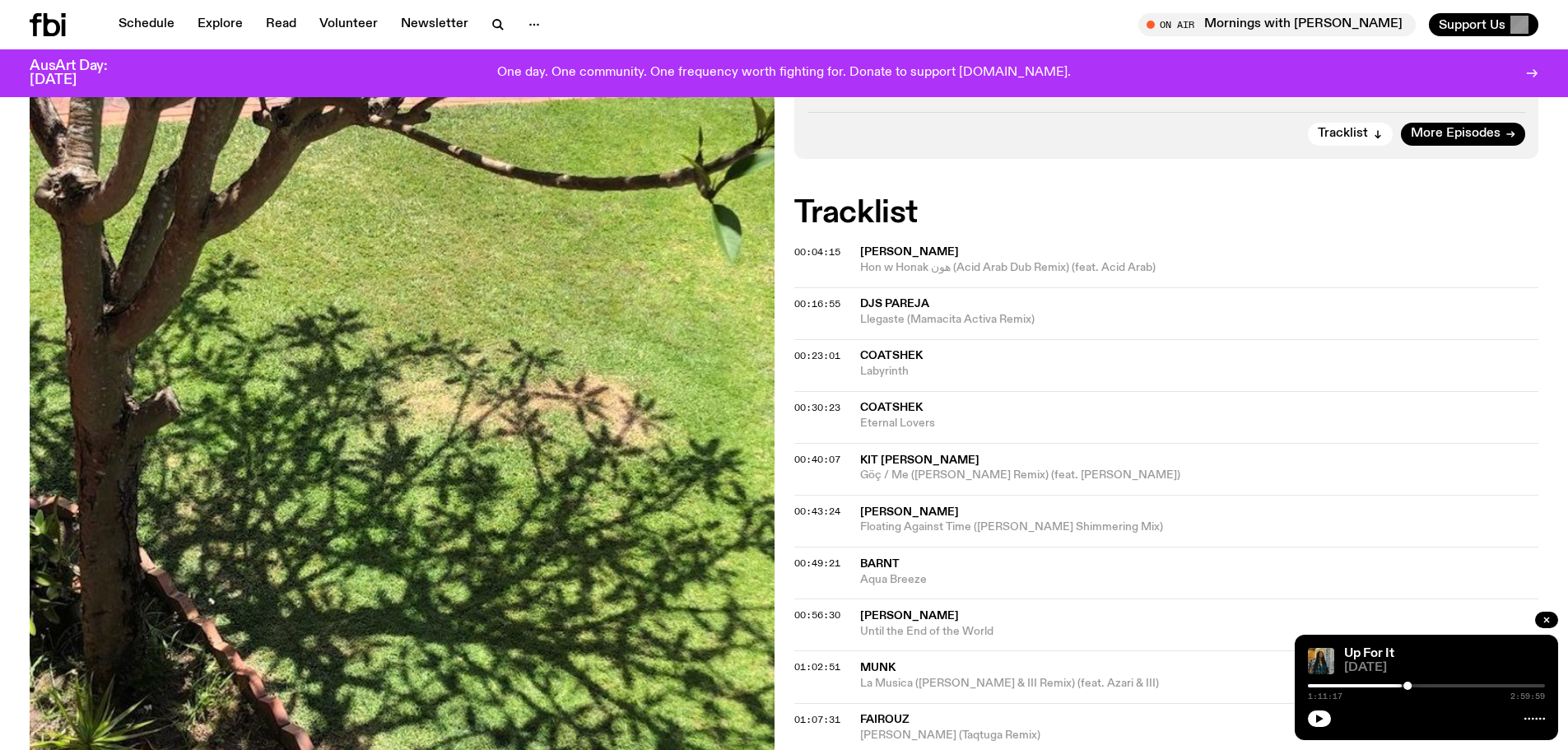
scroll to position [428, 0]
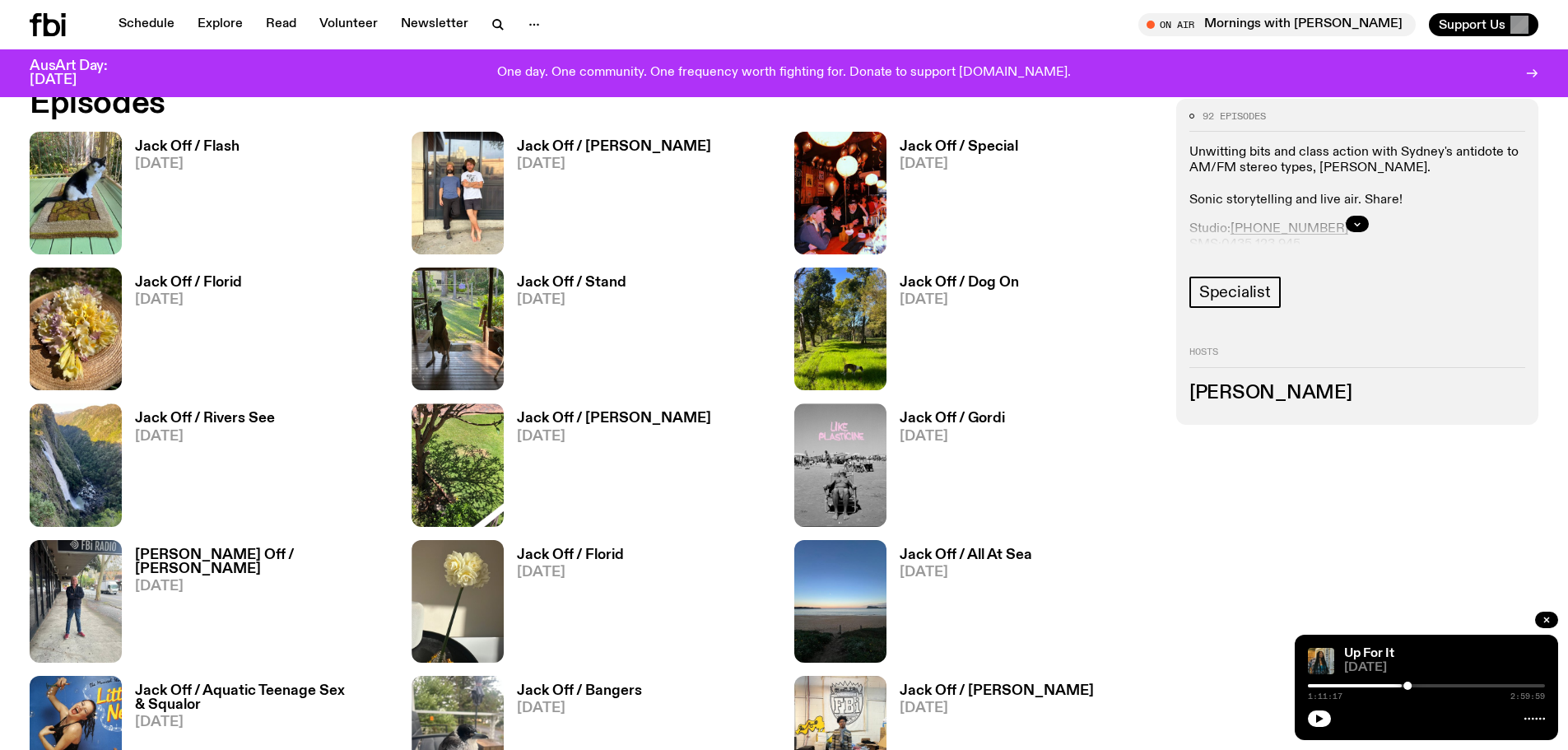
scroll to position [1086, 0]
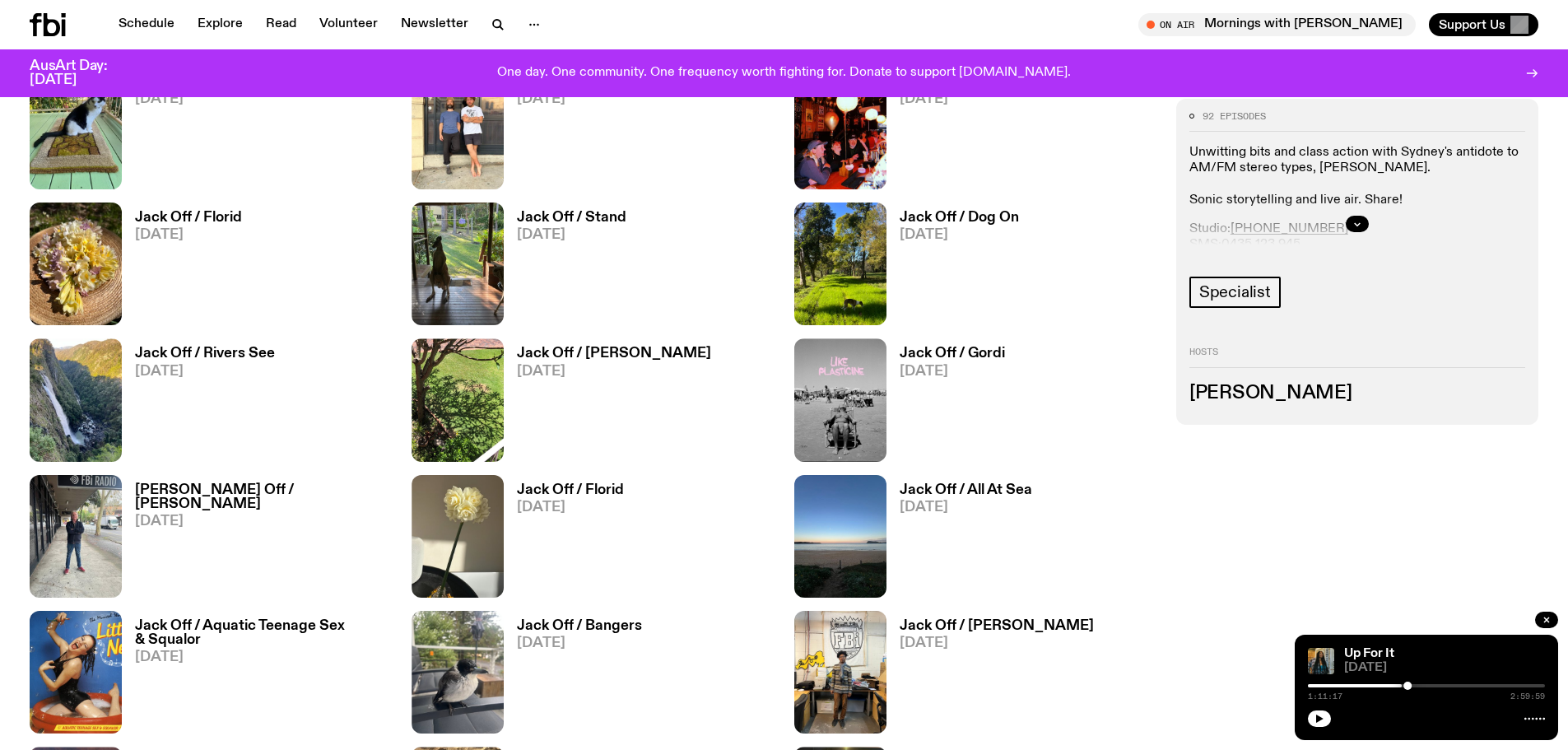
click at [599, 360] on h3 "Jack Off / [PERSON_NAME]" at bounding box center [614, 353] width 194 height 14
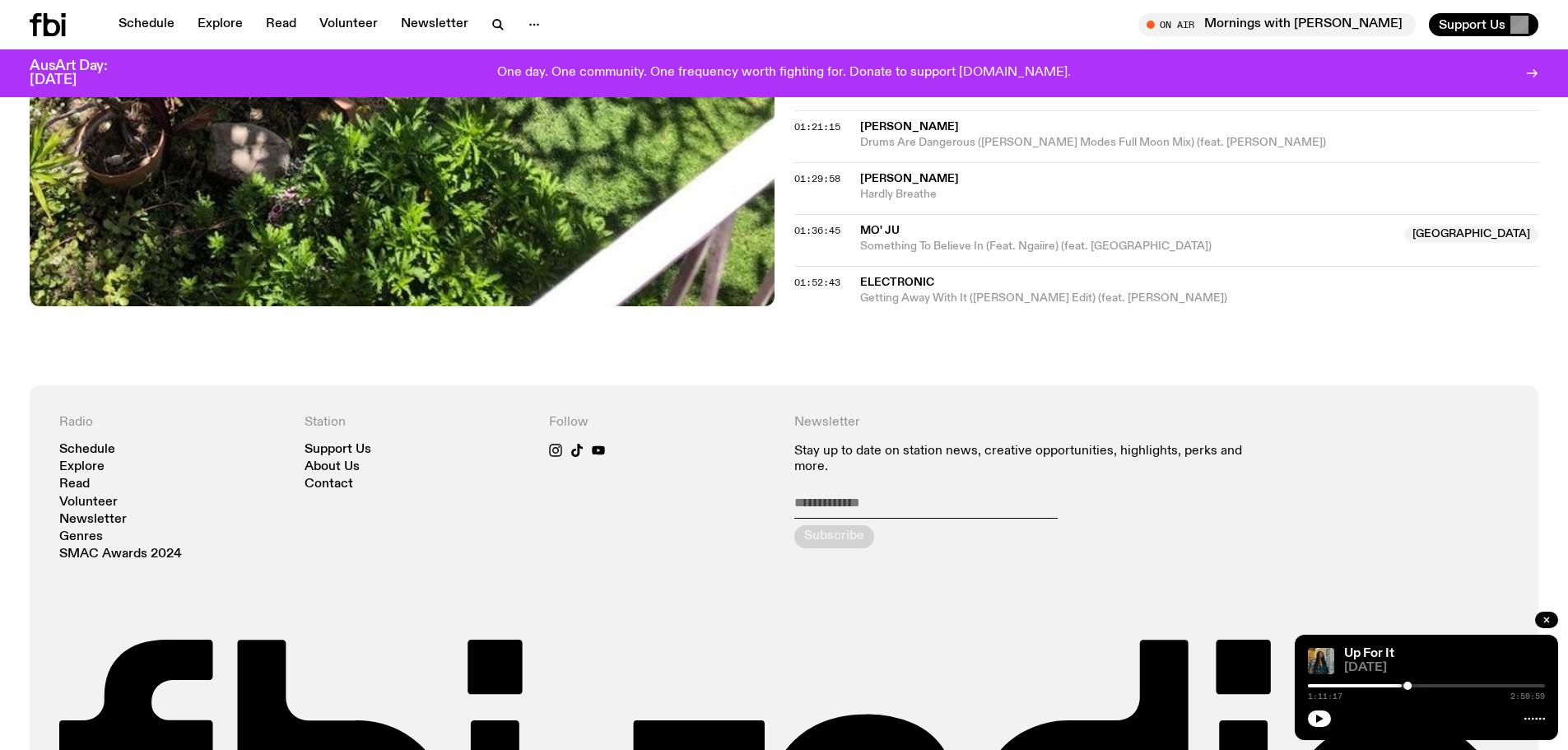
scroll to position [1197, 0]
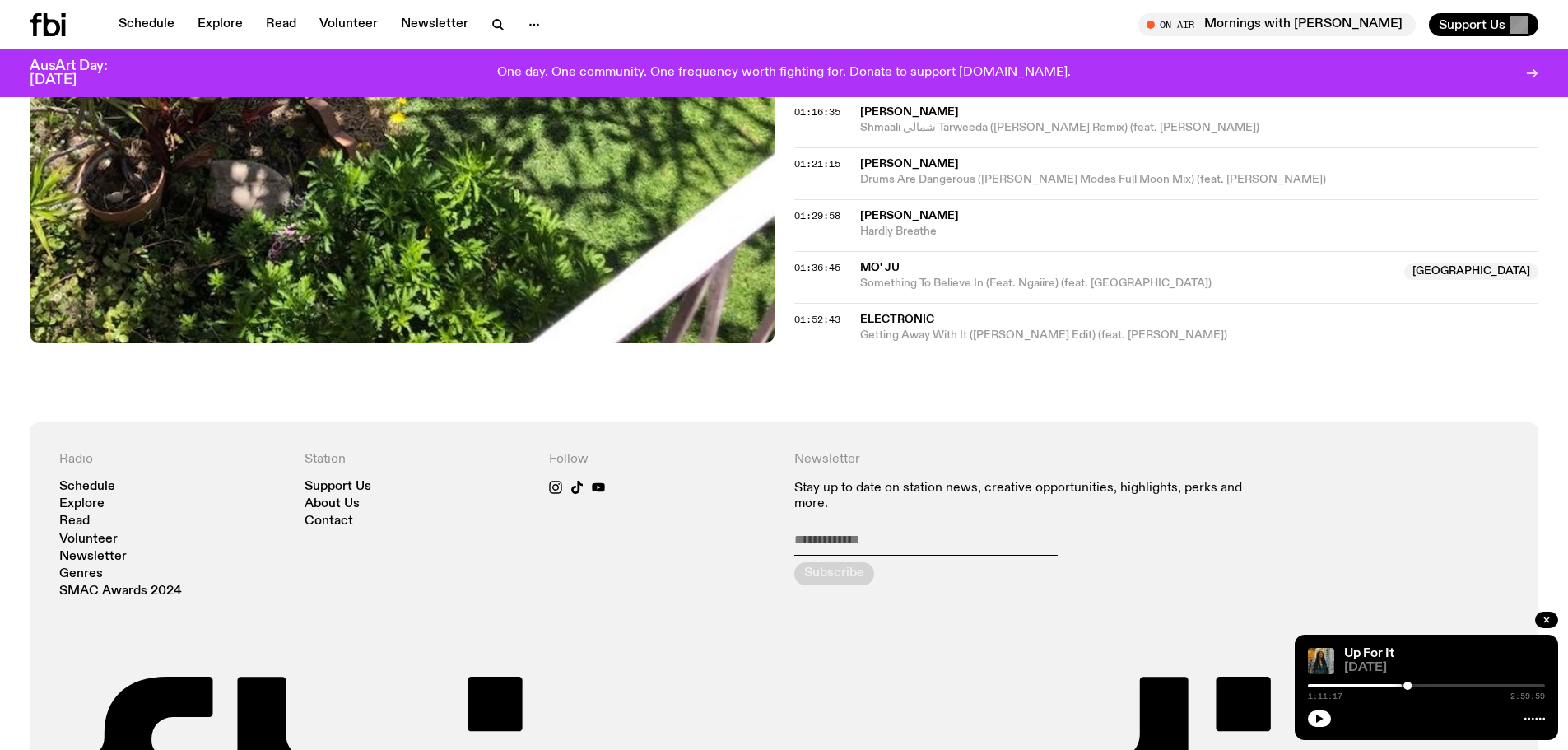
click at [888, 273] on span "Mo' Ju" at bounding box center [880, 267] width 40 height 12
click at [842, 272] on div "01:36:45" at bounding box center [828, 267] width 66 height 9
click at [812, 274] on span "01:36:45" at bounding box center [818, 267] width 47 height 13
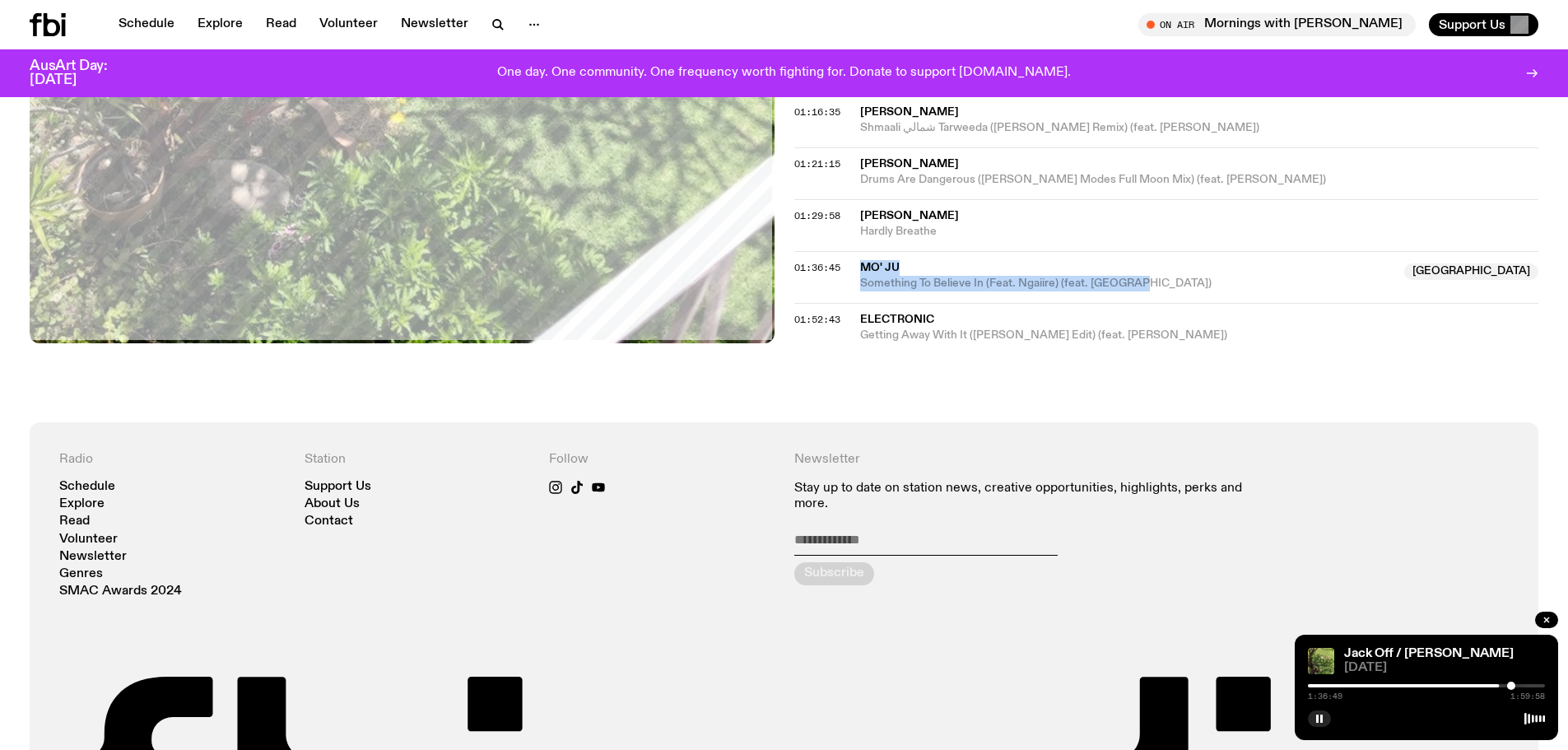
drag, startPoint x: 1167, startPoint y: 339, endPoint x: 865, endPoint y: 326, distance: 302.3
click at [865, 291] on div "Mo' Ju Australia Something To Believe In (Feat. Ngaiire) (feat. [GEOGRAPHIC_DAT…" at bounding box center [1127, 276] width 536 height 32
copy div "Mo' Ju Australia Something To Believe In (Feat. Ngaiire) (feat. [GEOGRAPHIC_DAT…"
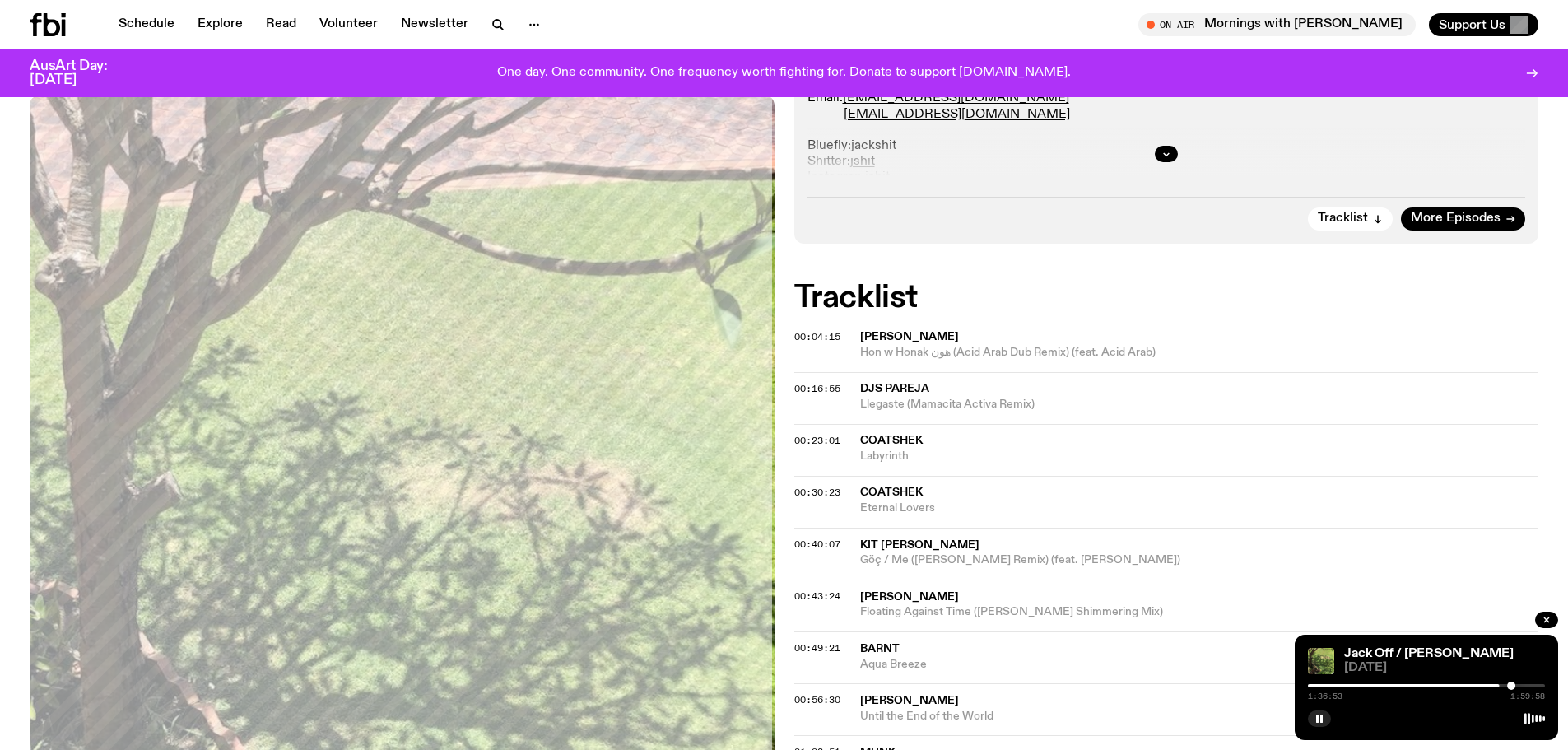
scroll to position [868, 0]
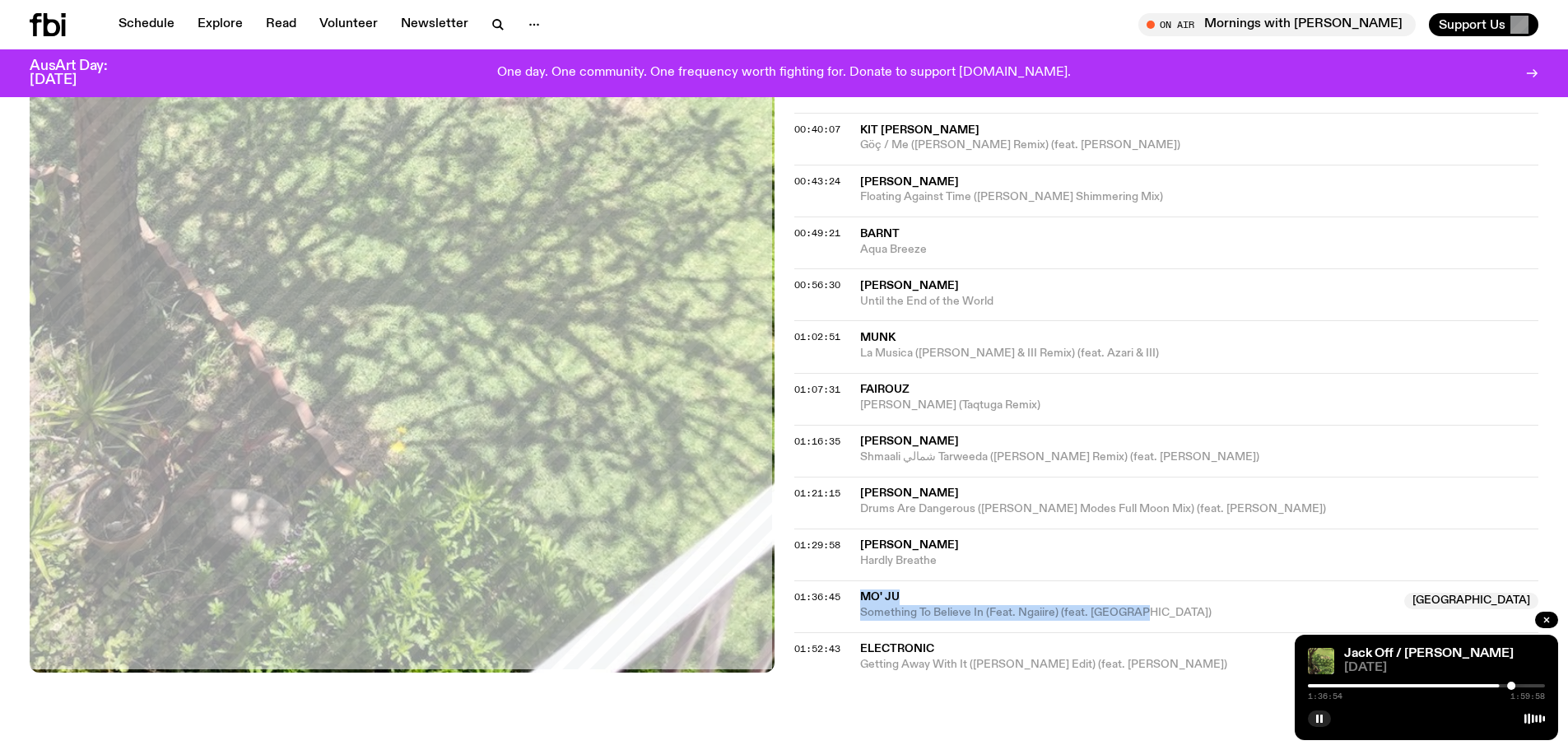
click at [1315, 706] on div at bounding box center [1427, 716] width 238 height 20
click at [1314, 706] on div at bounding box center [1427, 716] width 238 height 20
click at [1315, 713] on icon "button" at bounding box center [1320, 718] width 10 height 10
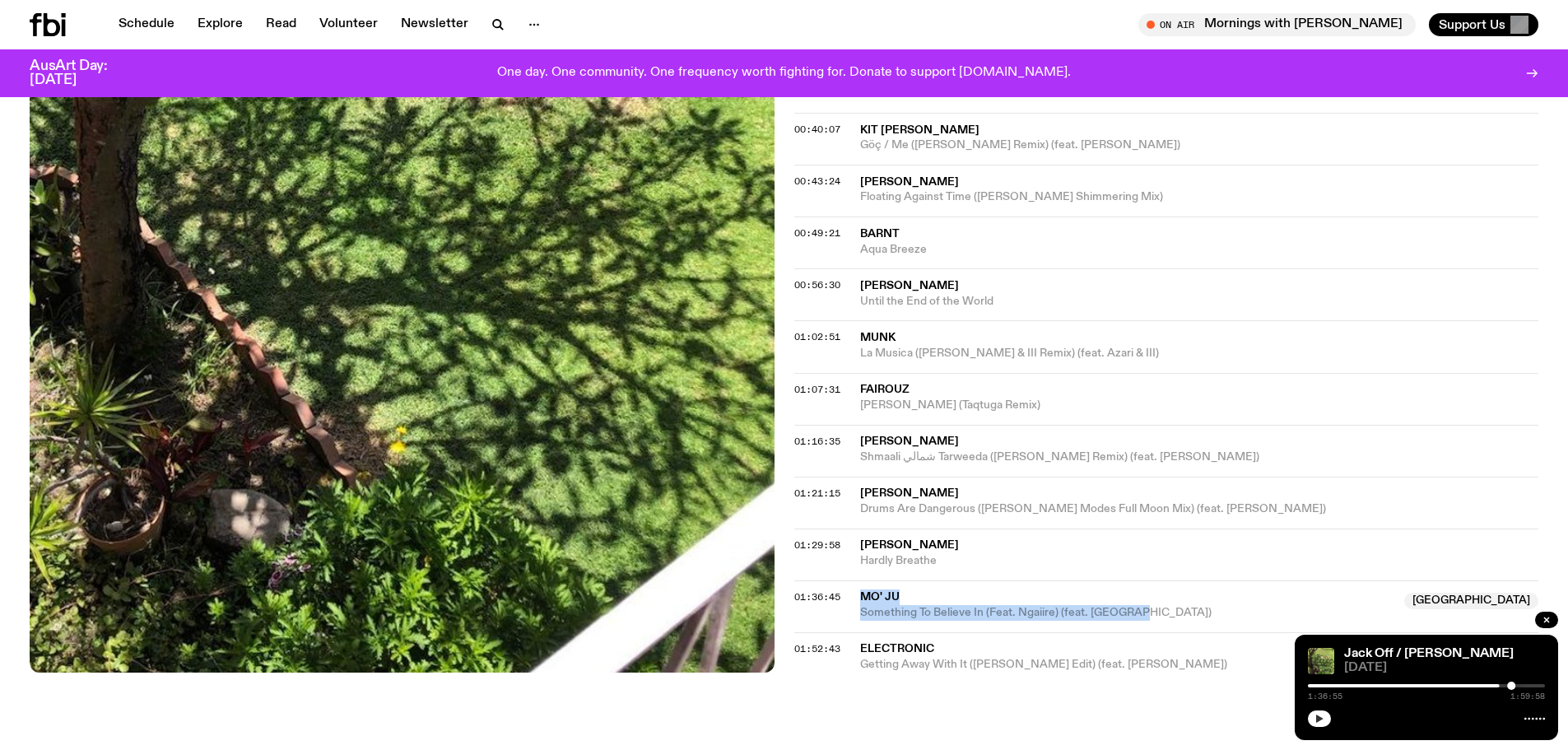
click at [875, 605] on span "Mo' Ju" at bounding box center [1127, 597] width 536 height 16
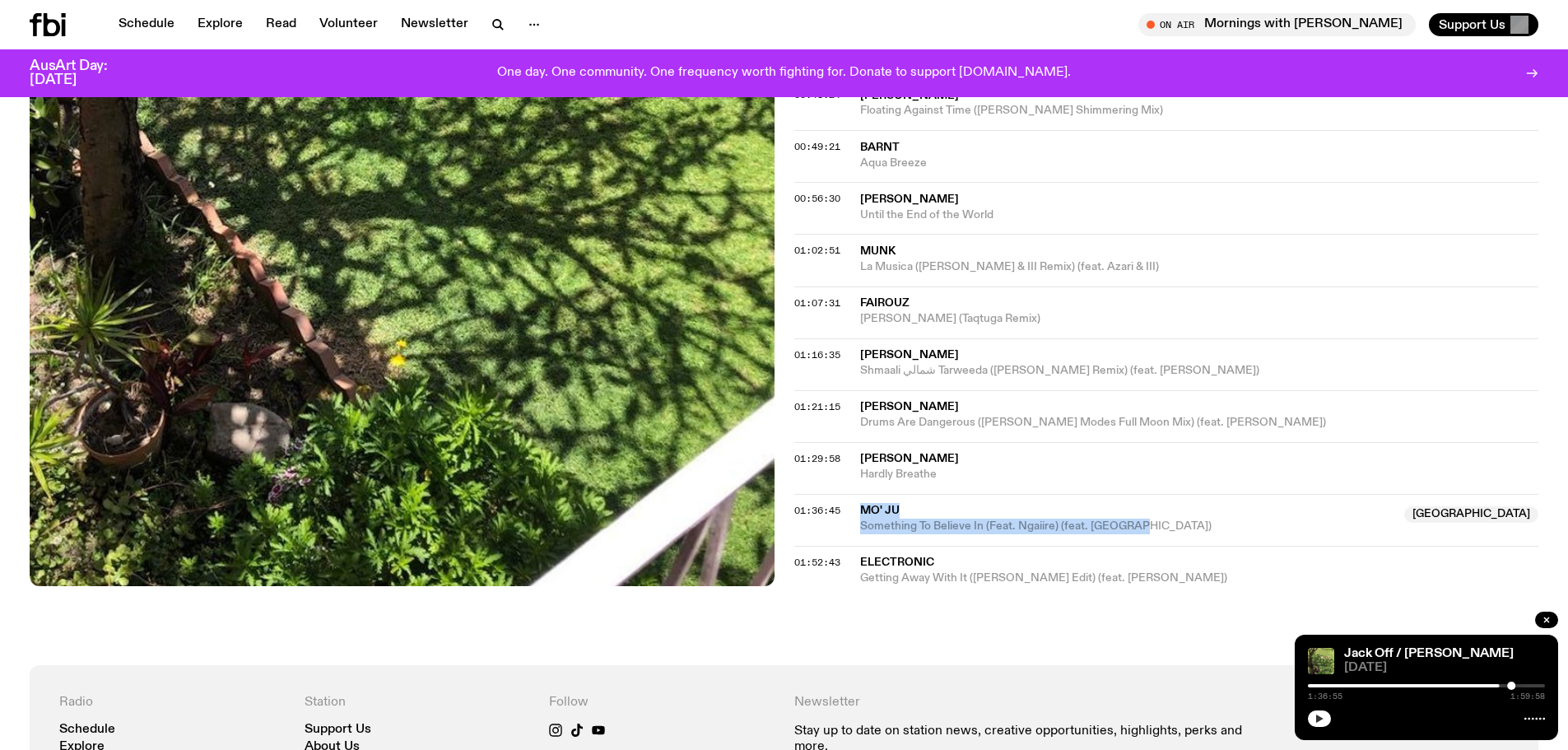
scroll to position [978, 0]
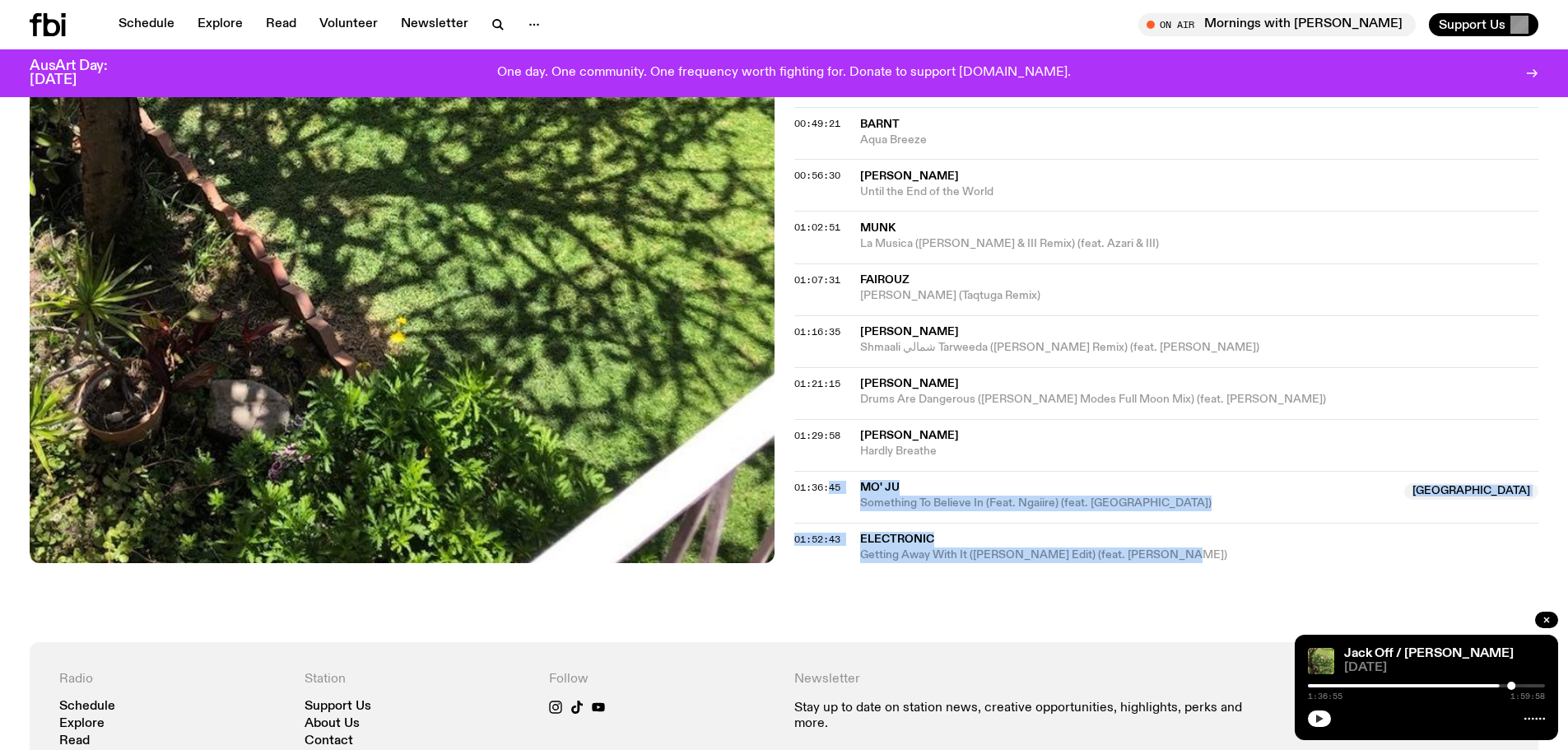
drag, startPoint x: 1191, startPoint y: 615, endPoint x: 833, endPoint y: 580, distance: 359.7
click at [833, 563] on div "00:04:15 [PERSON_NAME] Hon w [PERSON_NAME] (Acid Arab Dub Remix) (feat. Acid Ar…" at bounding box center [1167, 185] width 745 height 755
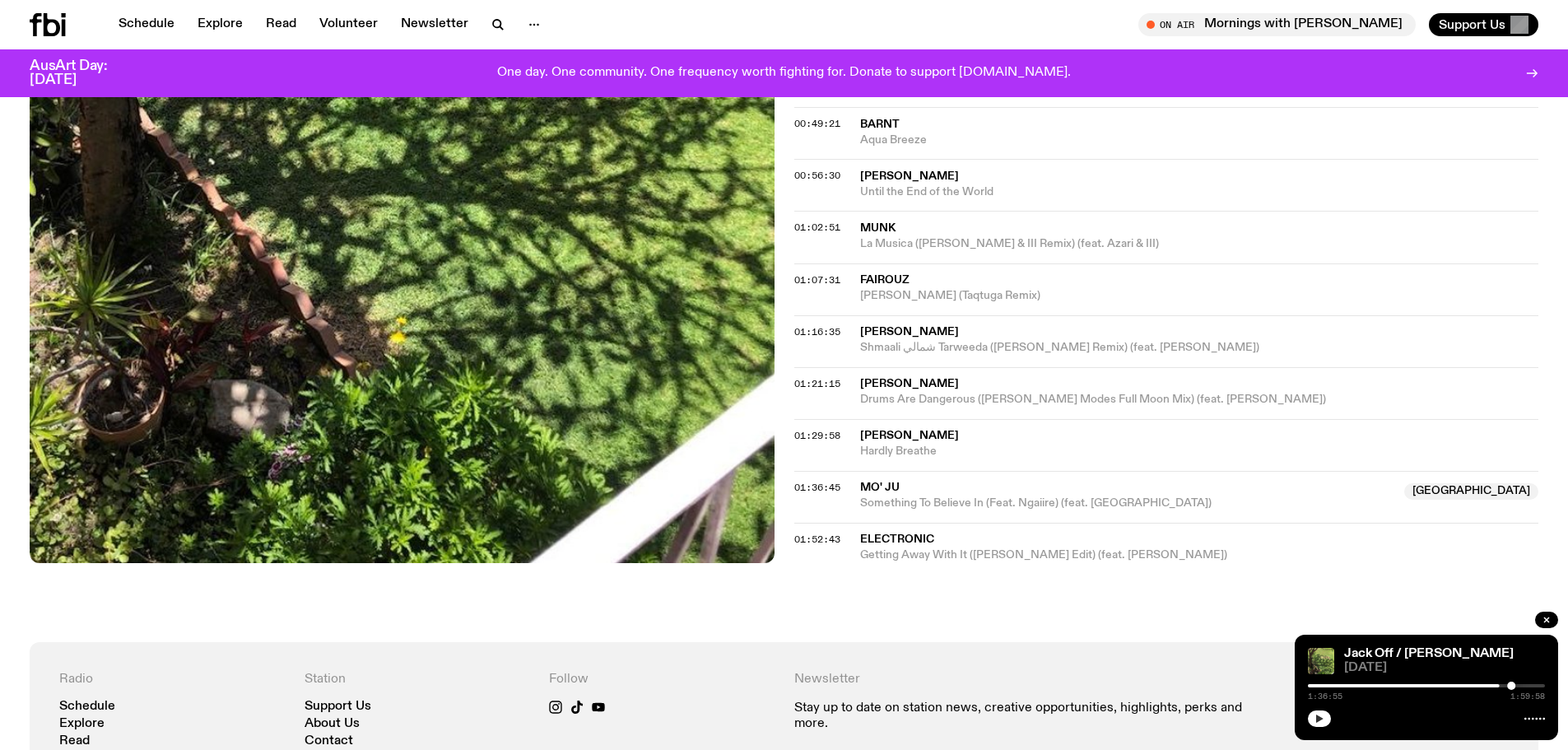
click at [932, 459] on span "Hardly Breathe" at bounding box center [1200, 451] width 679 height 16
drag, startPoint x: 1185, startPoint y: 615, endPoint x: 867, endPoint y: 599, distance: 318.4
click at [867, 563] on div "Electronic Getting Away With It ([PERSON_NAME] Edit) (feat. [PERSON_NAME])" at bounding box center [1200, 547] width 679 height 32
copy div "Electronic Getting Away With It ([PERSON_NAME] Edit) (feat. [PERSON_NAME])"
